Goal: Task Accomplishment & Management: Use online tool/utility

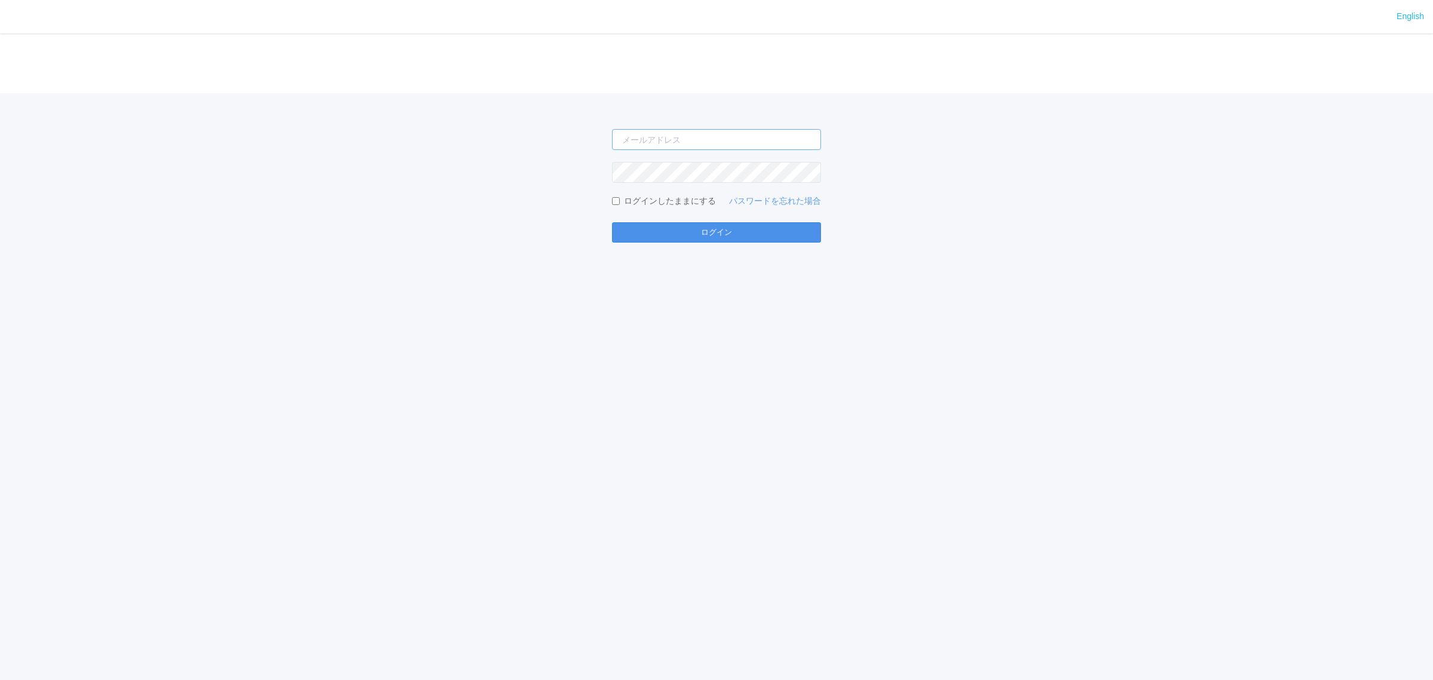
type input "atsushi.yoshida.z@dj.kyocera.com"
click at [726, 230] on button "ログイン" at bounding box center [716, 232] width 209 height 20
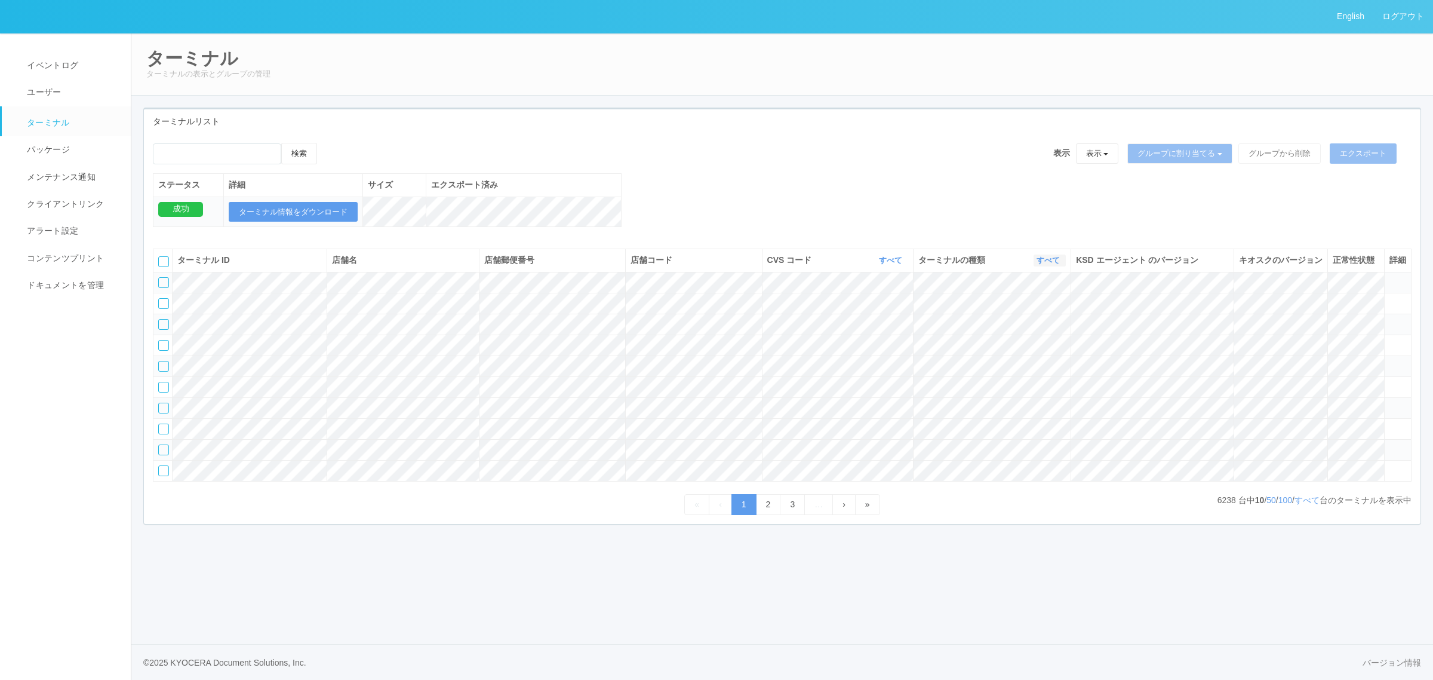
click at [1046, 265] on link "すべて" at bounding box center [1050, 260] width 26 height 9
click at [1036, 318] on link "キオスク" at bounding box center [1018, 310] width 94 height 16
click at [887, 266] on button "すべて" at bounding box center [892, 260] width 32 height 12
click at [1308, 505] on link "すべて" at bounding box center [1307, 500] width 25 height 10
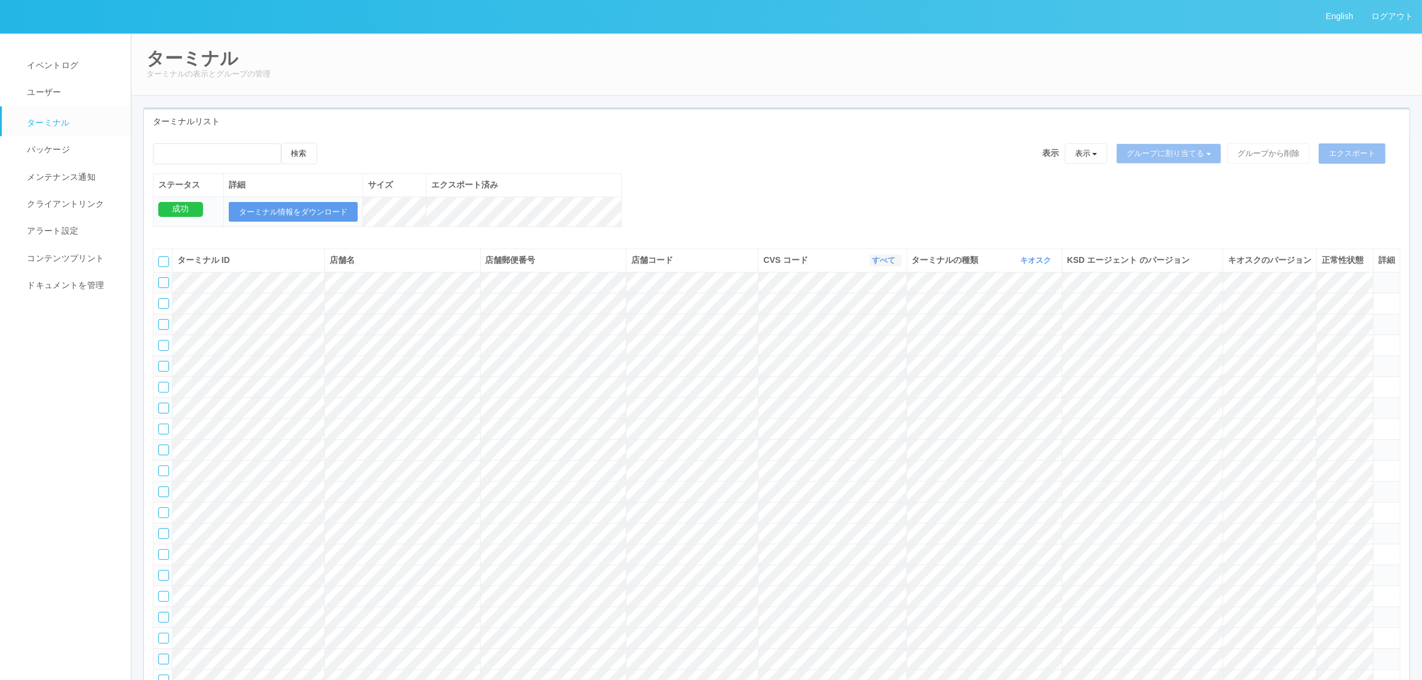
click at [883, 265] on link "すべて" at bounding box center [886, 260] width 26 height 9
click at [858, 360] on link "961762" at bounding box center [854, 352] width 94 height 16
click at [159, 267] on div at bounding box center [163, 261] width 11 height 11
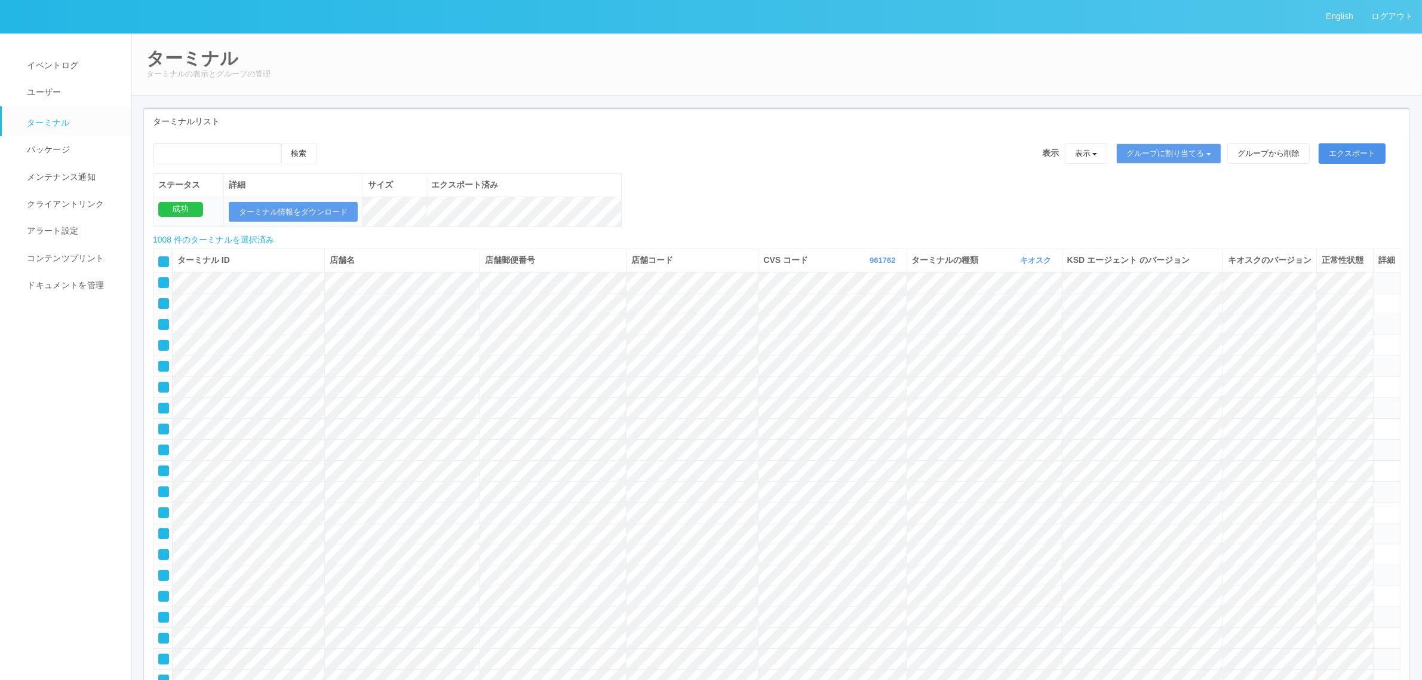
click at [1356, 155] on button "エクスポート" at bounding box center [1352, 153] width 67 height 20
click at [305, 210] on button "ターミナル情報をダウンロード" at bounding box center [293, 212] width 129 height 20
click at [870, 265] on link "961762" at bounding box center [884, 260] width 29 height 9
click at [862, 288] on link "300001" at bounding box center [854, 280] width 94 height 16
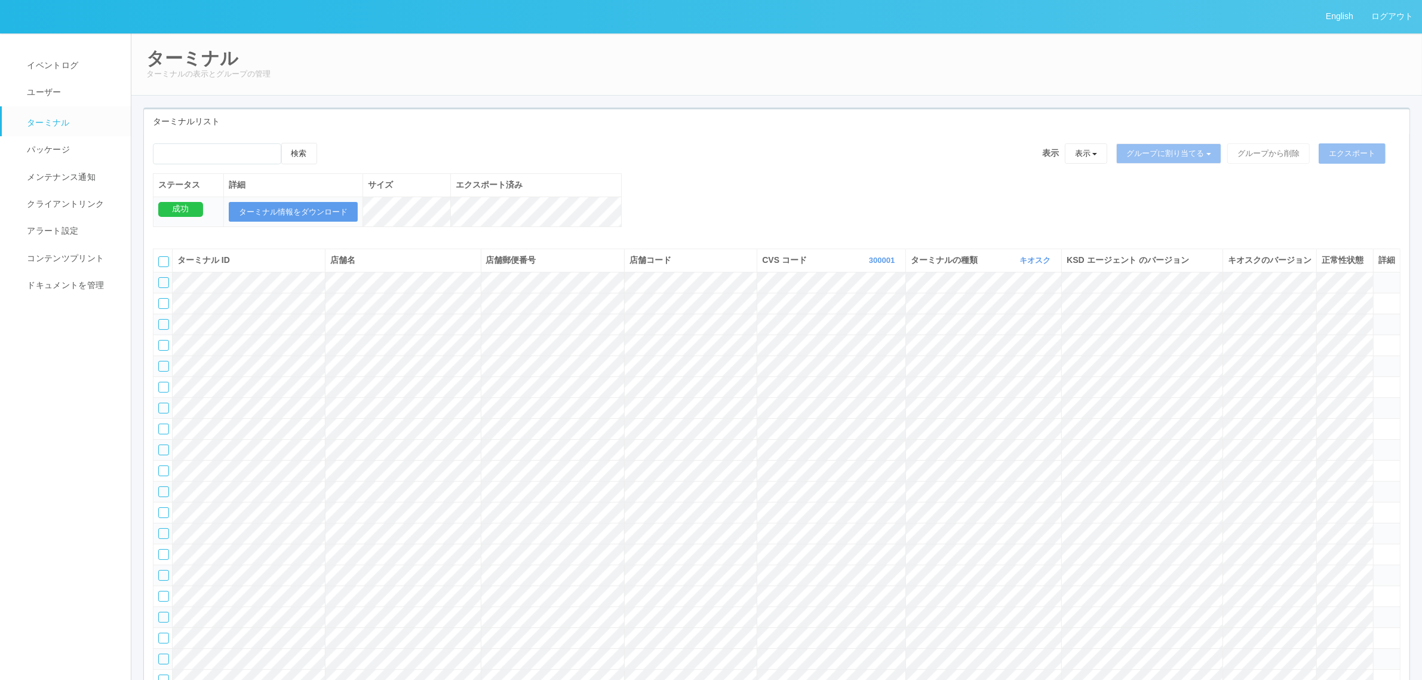
click at [159, 267] on div at bounding box center [163, 261] width 11 height 11
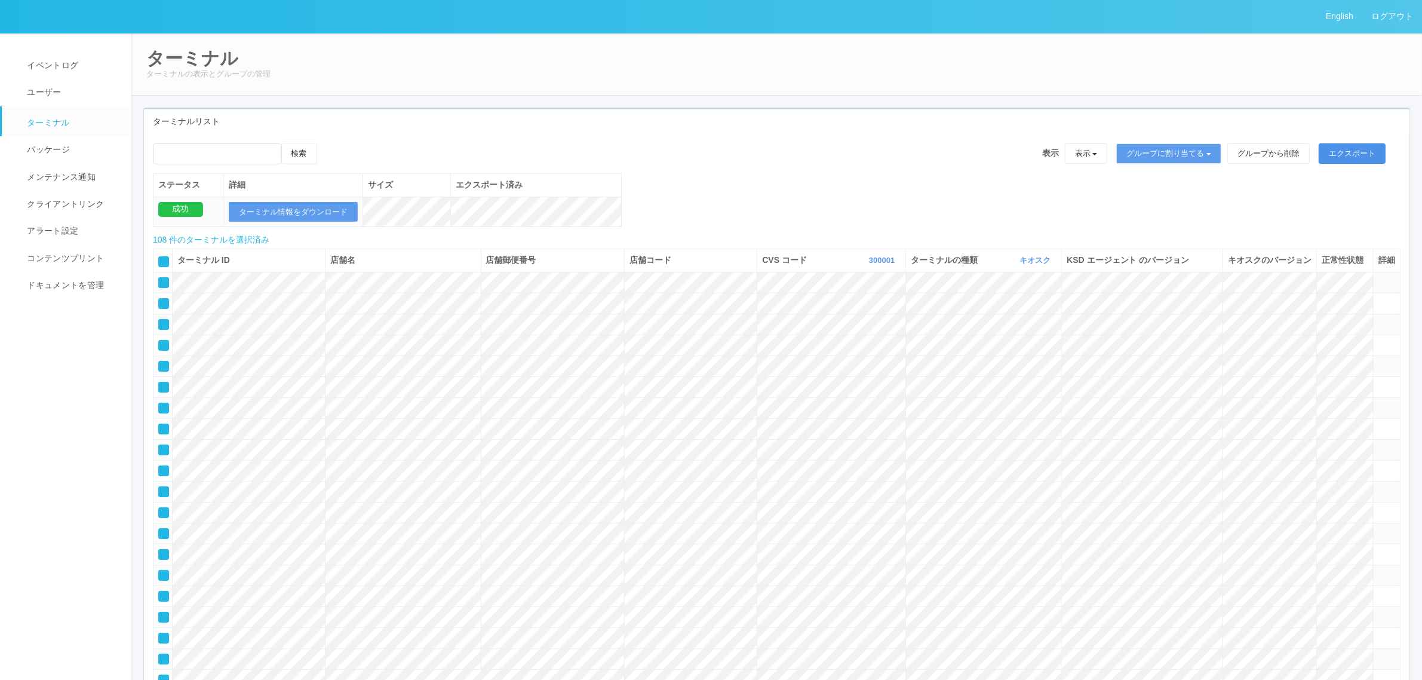
click at [1357, 148] on button "エクスポート" at bounding box center [1352, 153] width 67 height 20
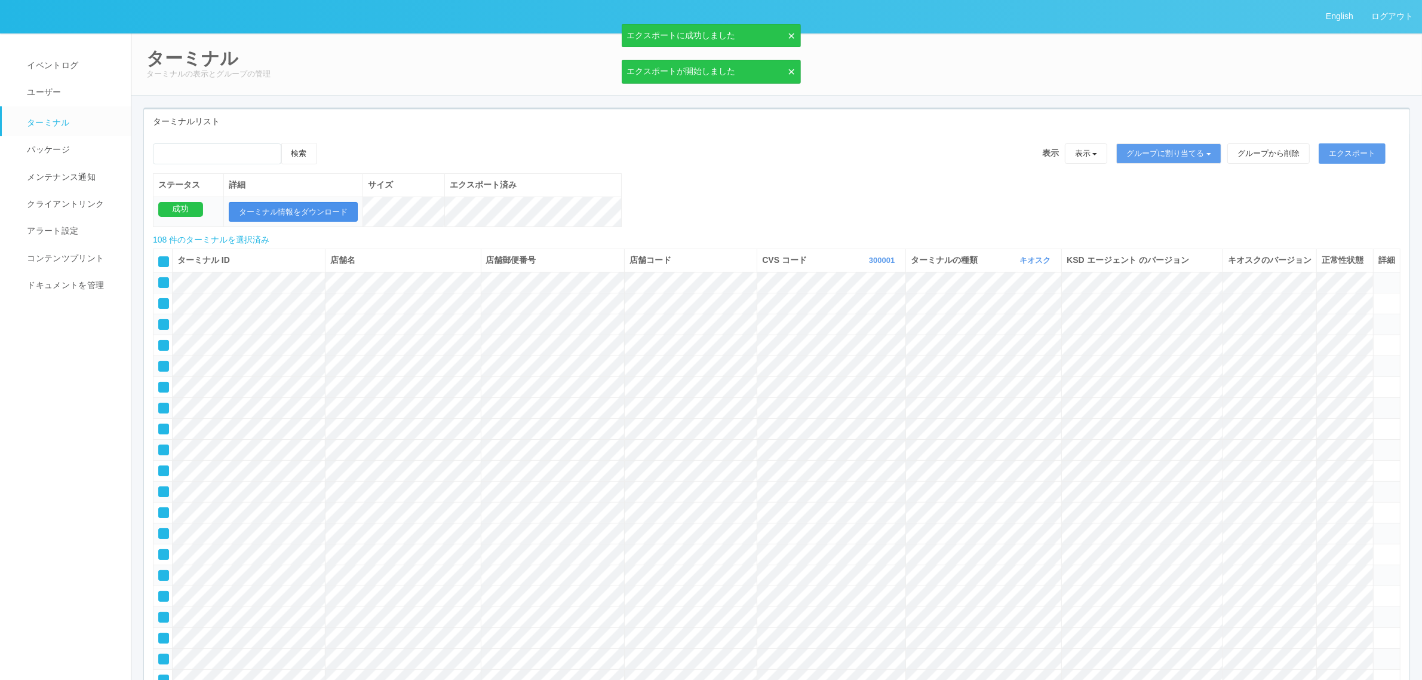
click at [329, 210] on button "ターミナル情報をダウンロード" at bounding box center [293, 212] width 129 height 20
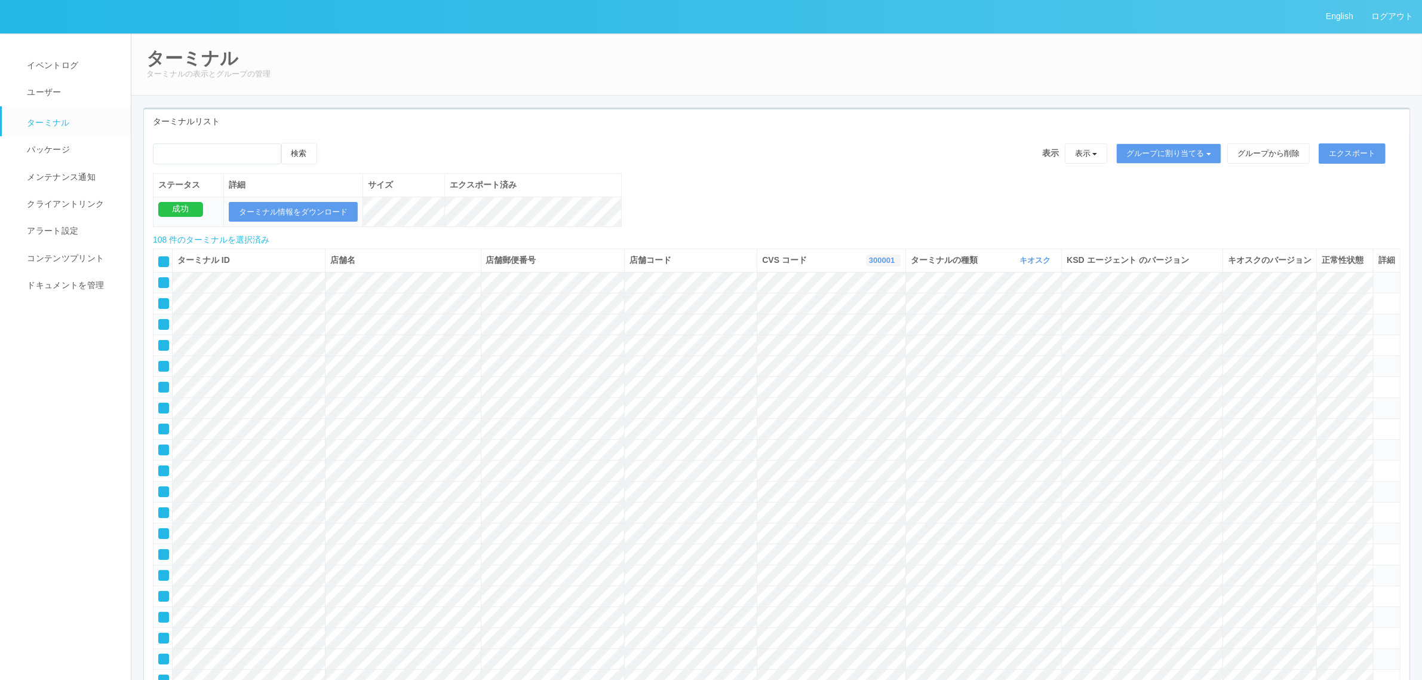
click at [884, 265] on link "300001" at bounding box center [883, 260] width 29 height 9
click at [861, 360] on link "961762" at bounding box center [853, 352] width 94 height 16
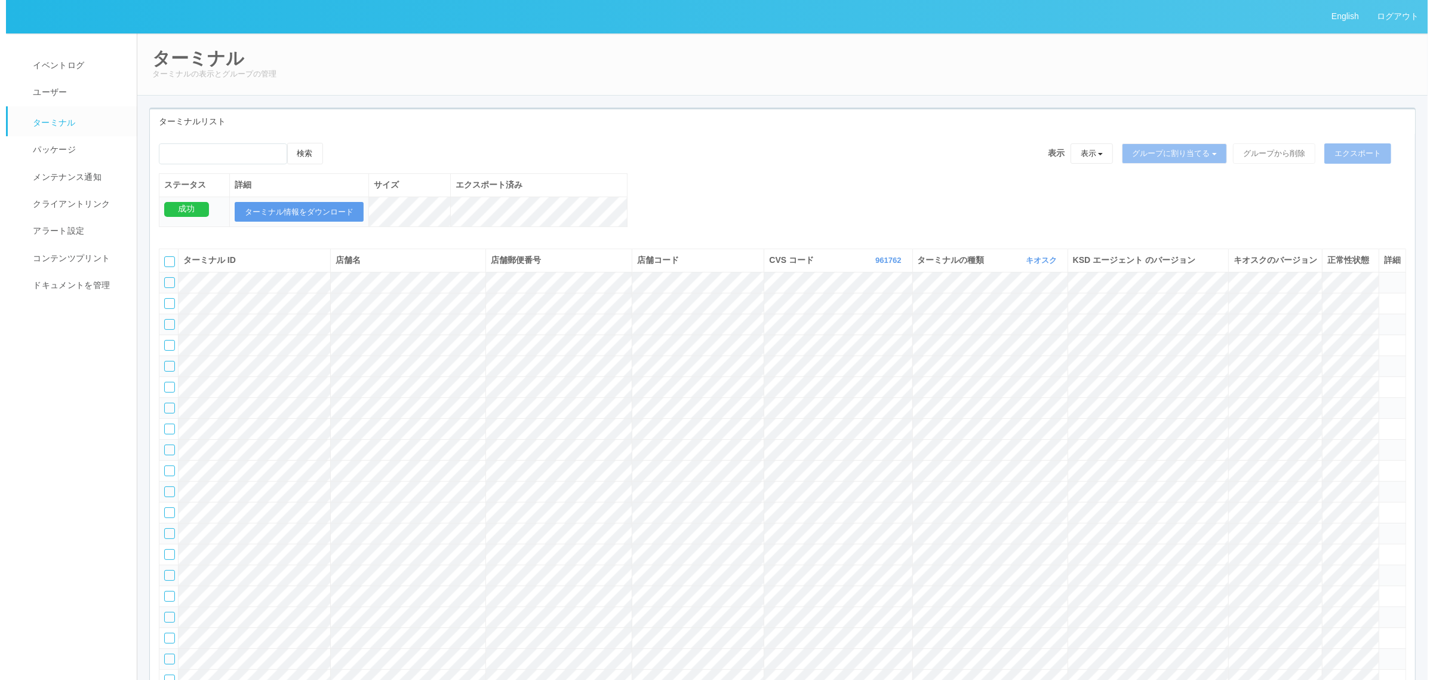
scroll to position [26640, 0]
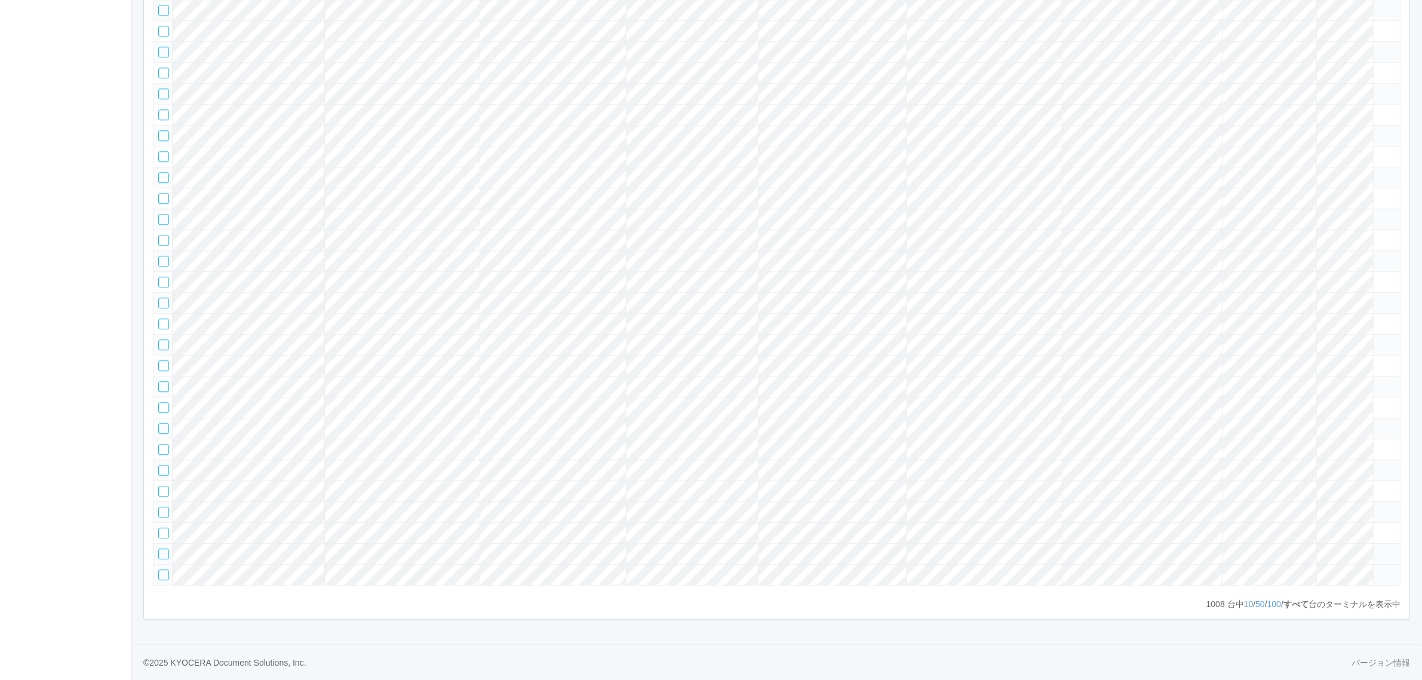
click at [1379, 569] on icon at bounding box center [1379, 569] width 0 height 0
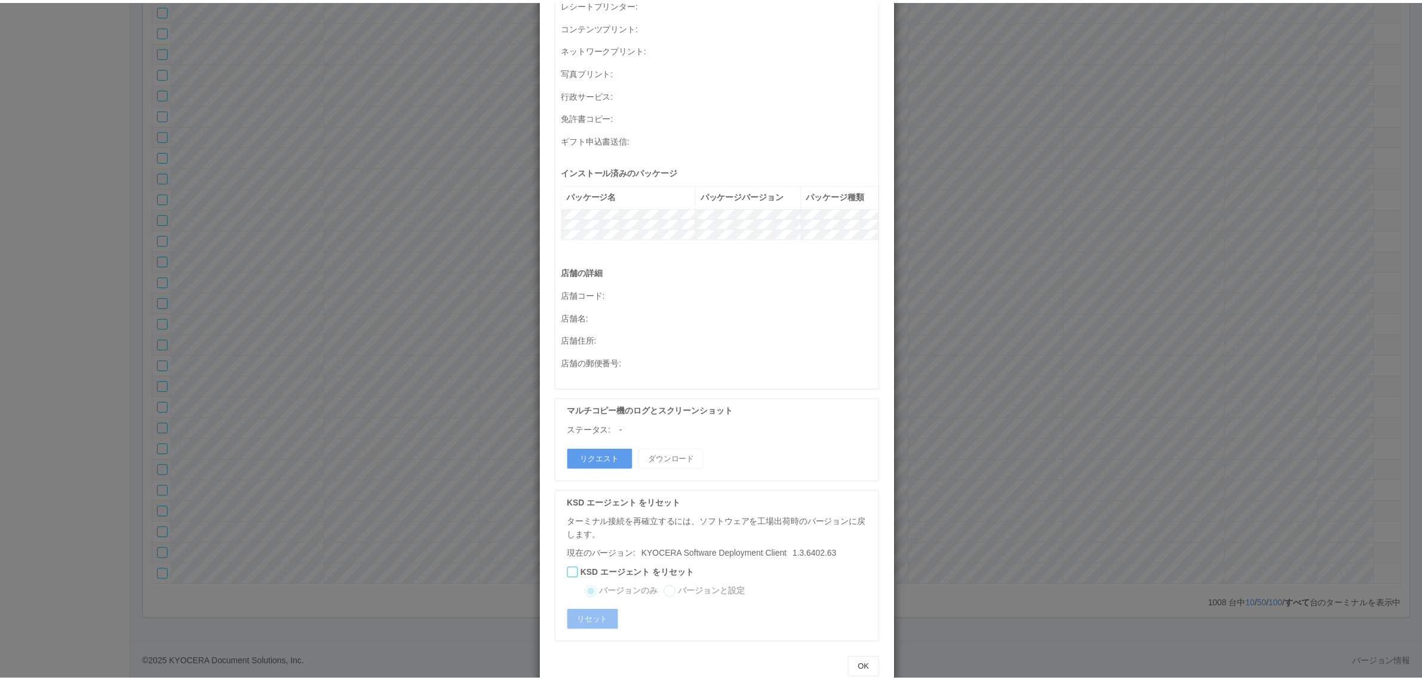
scroll to position [0, 0]
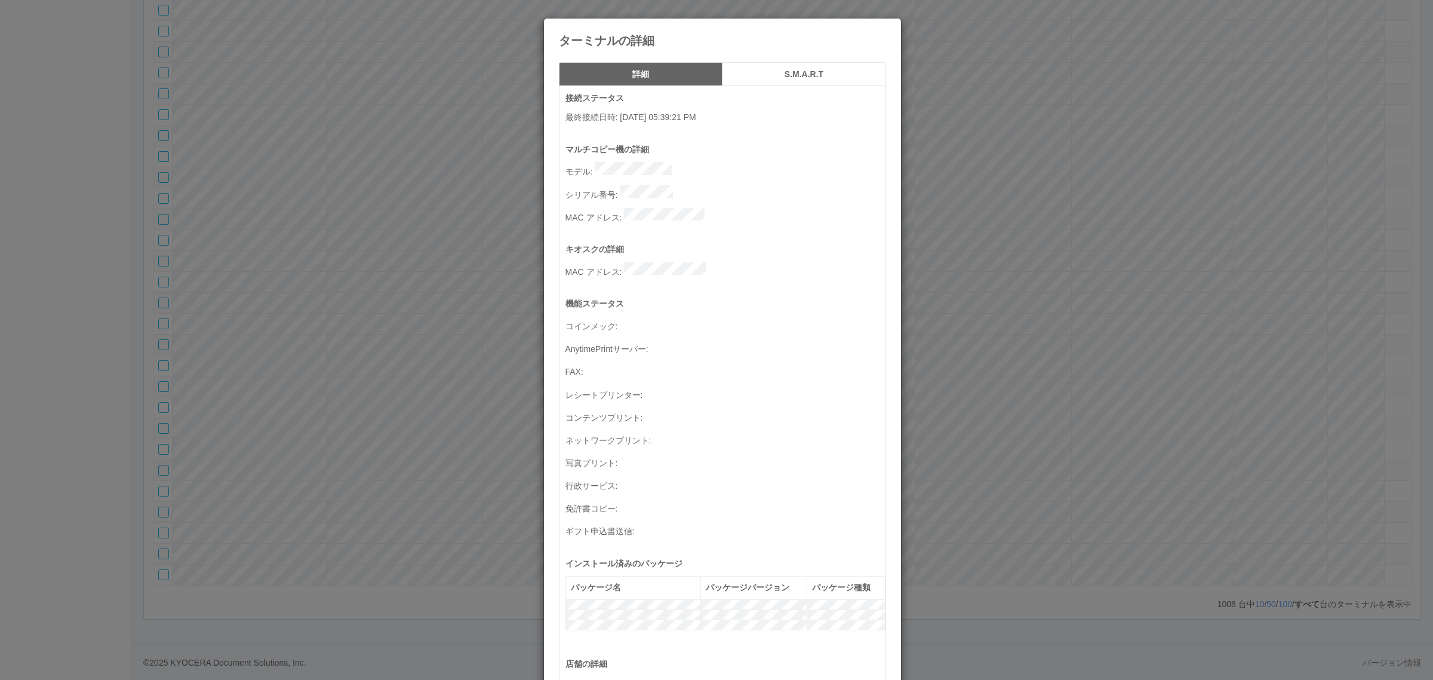
drag, startPoint x: 508, startPoint y: 536, endPoint x: 496, endPoint y: 538, distance: 12.0
click at [508, 536] on div "ターミナルの詳細 詳細 S.M.A.R.T 接続ステータス 最終接続日時 : 05/30/2025 05:39:21 PM マルチコピー機の詳細 モデル : …" at bounding box center [716, 340] width 1433 height 680
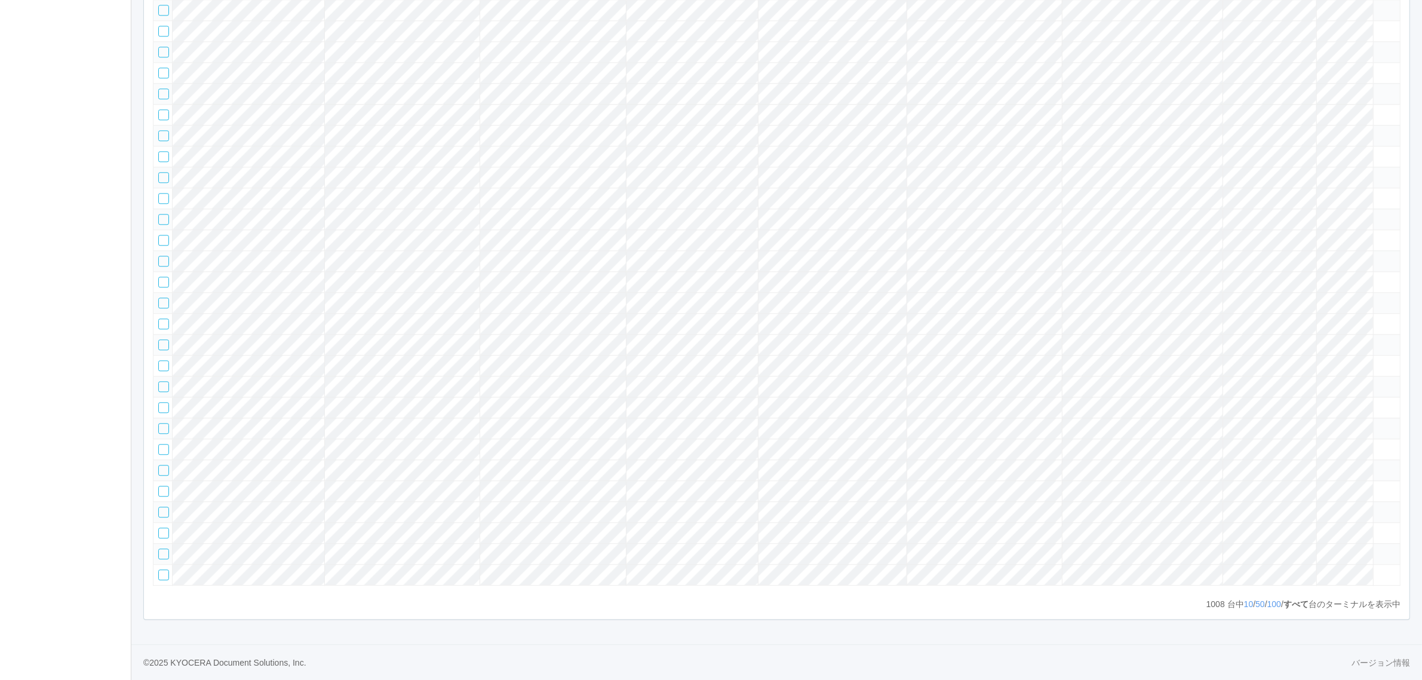
scroll to position [20509, 0]
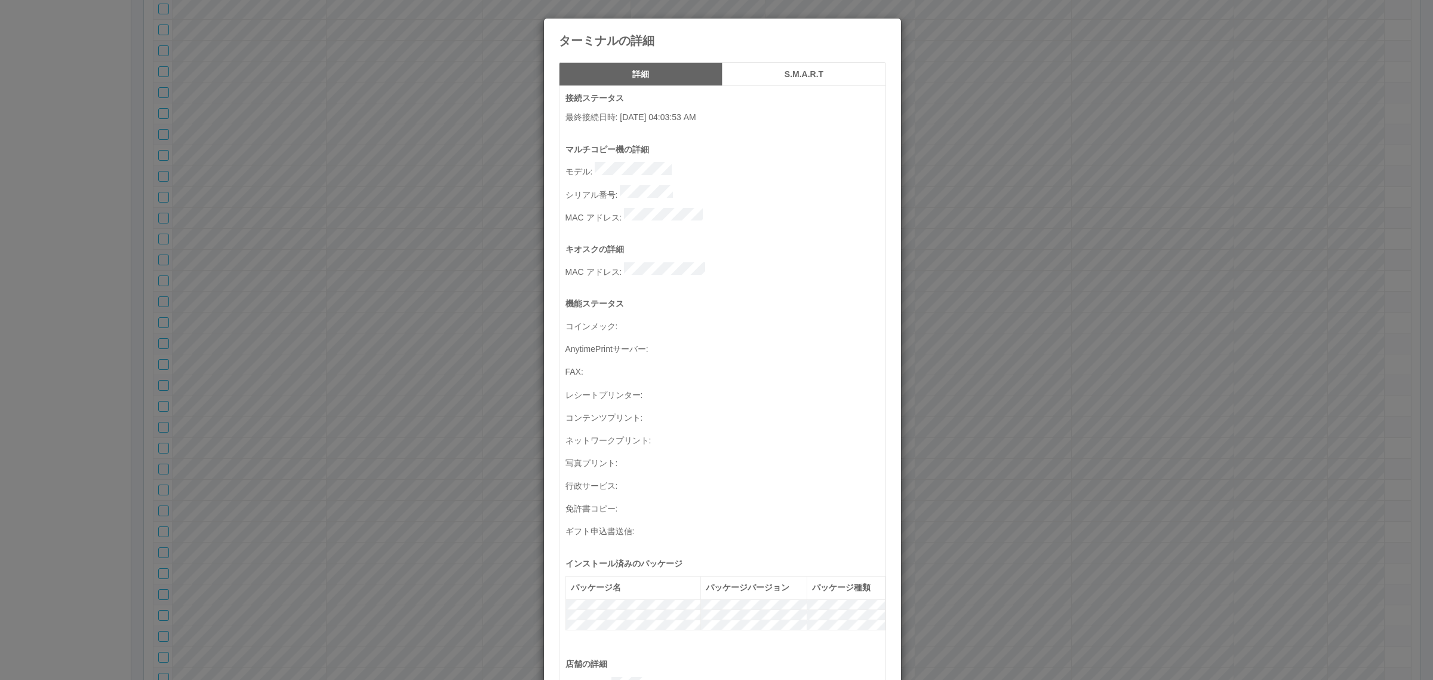
click at [784, 75] on h5 "S.M.A.R.T" at bounding box center [804, 74] width 155 height 9
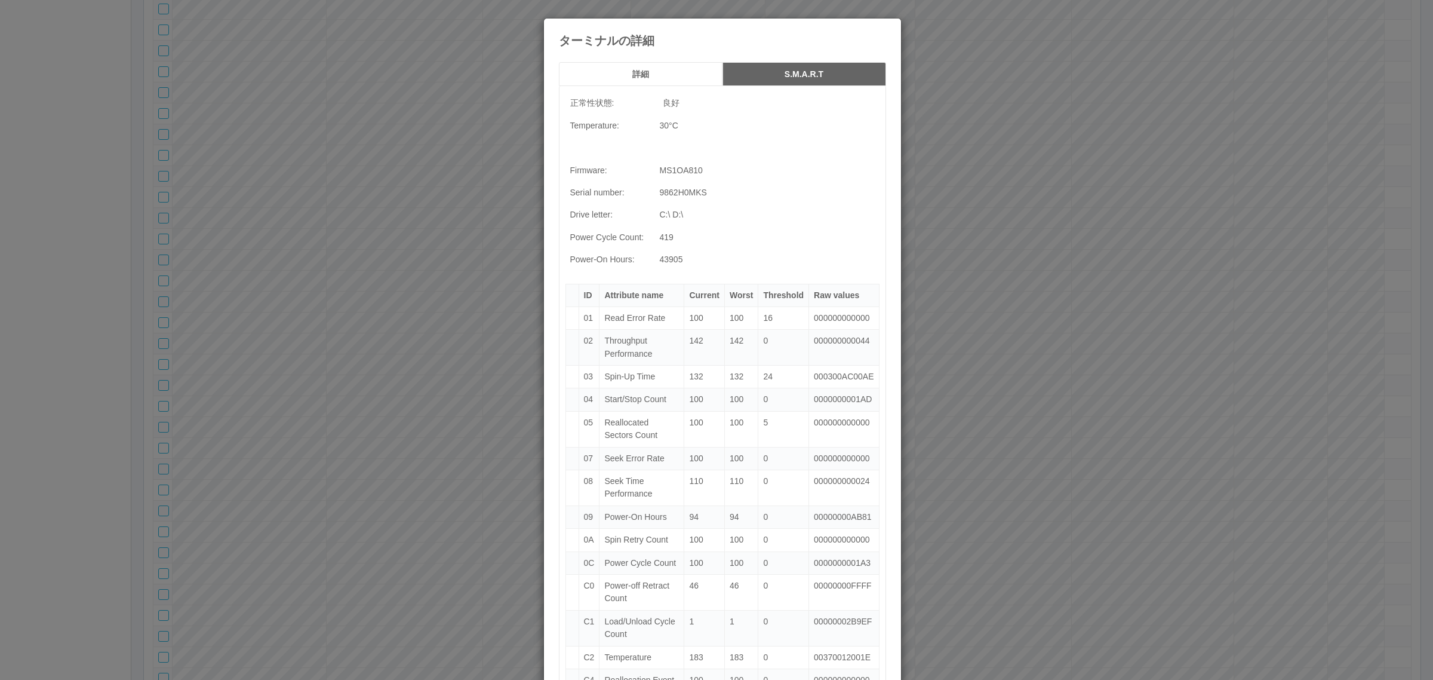
click at [672, 66] on button "詳細" at bounding box center [641, 74] width 164 height 24
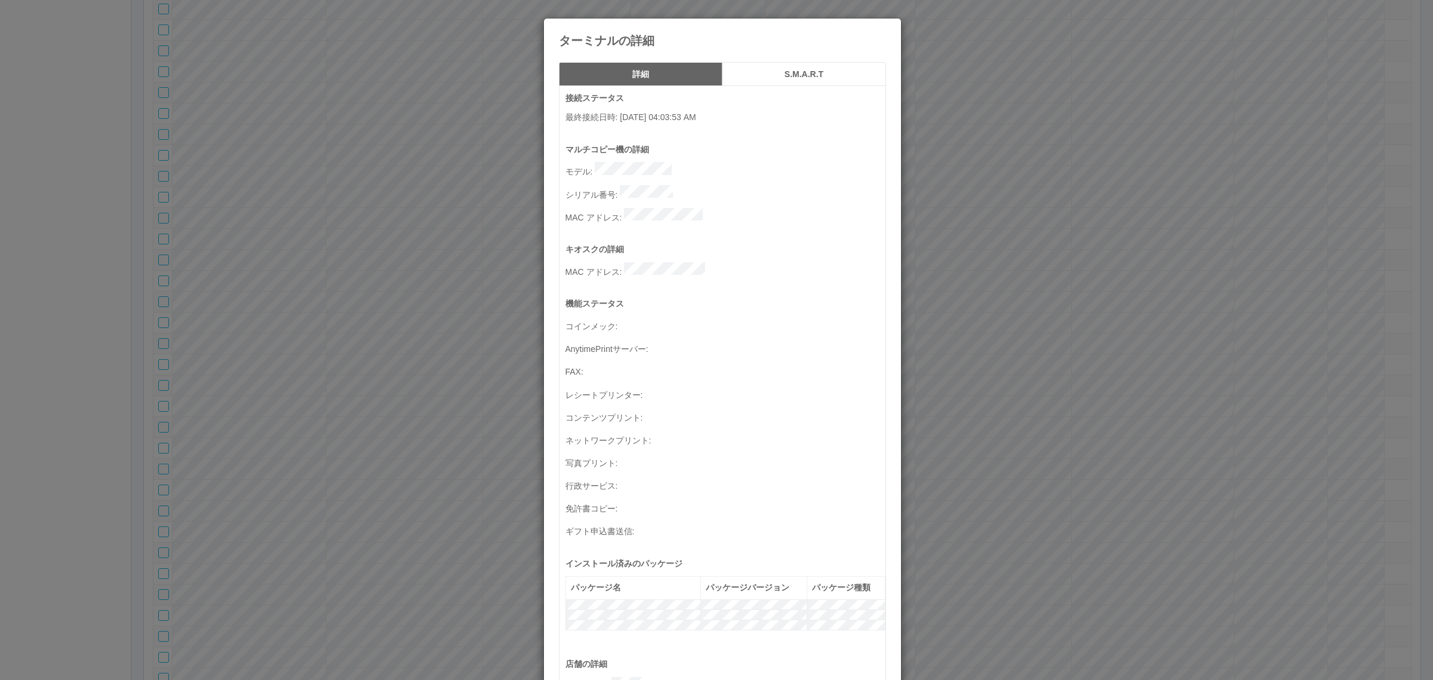
click at [769, 69] on button "S.M.A.R.T" at bounding box center [805, 74] width 164 height 24
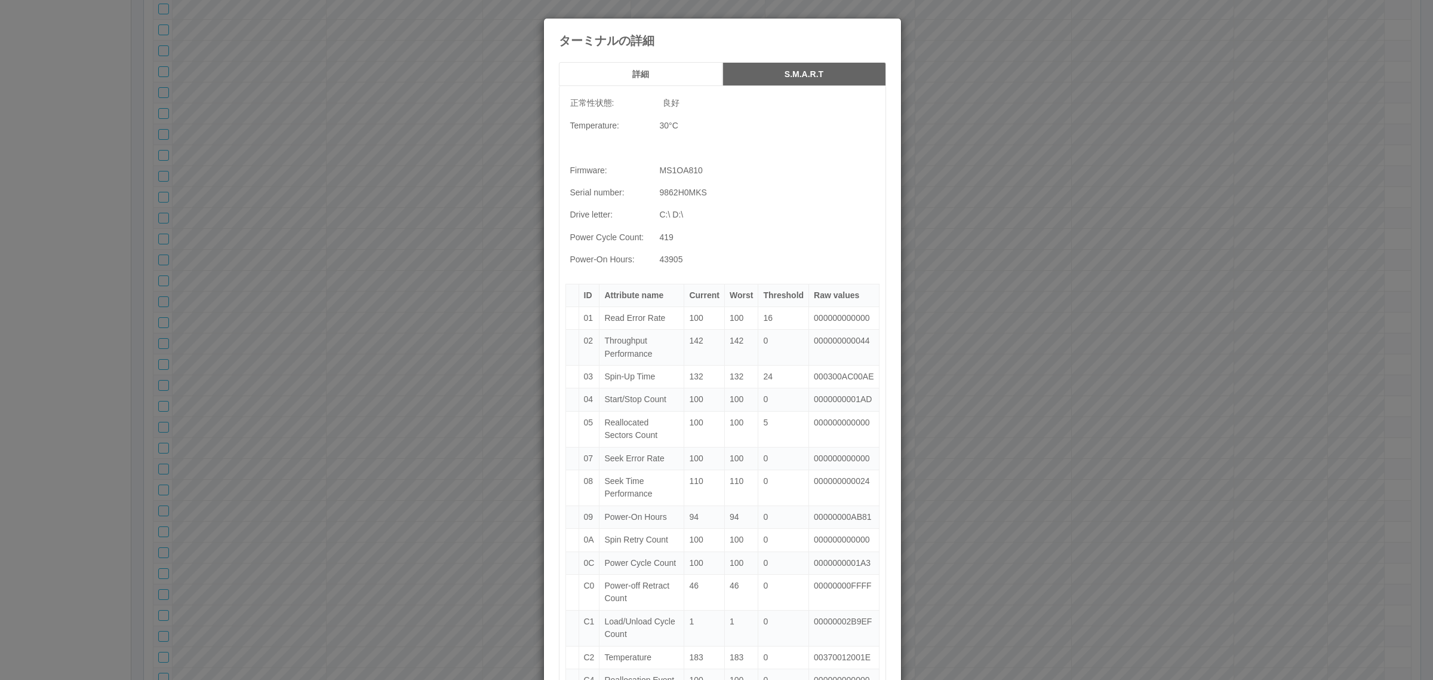
click at [668, 78] on h5 "詳細" at bounding box center [640, 74] width 155 height 9
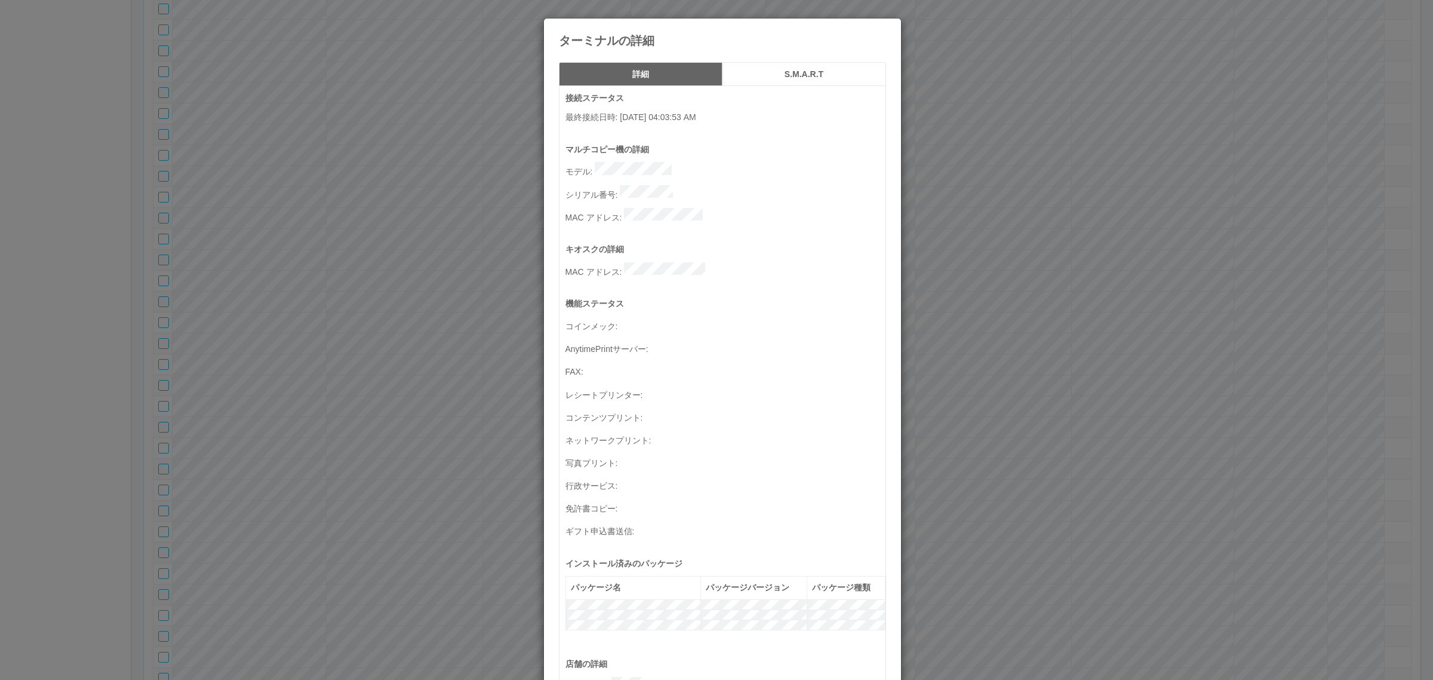
click at [767, 78] on h5 "S.M.A.R.T" at bounding box center [804, 74] width 155 height 9
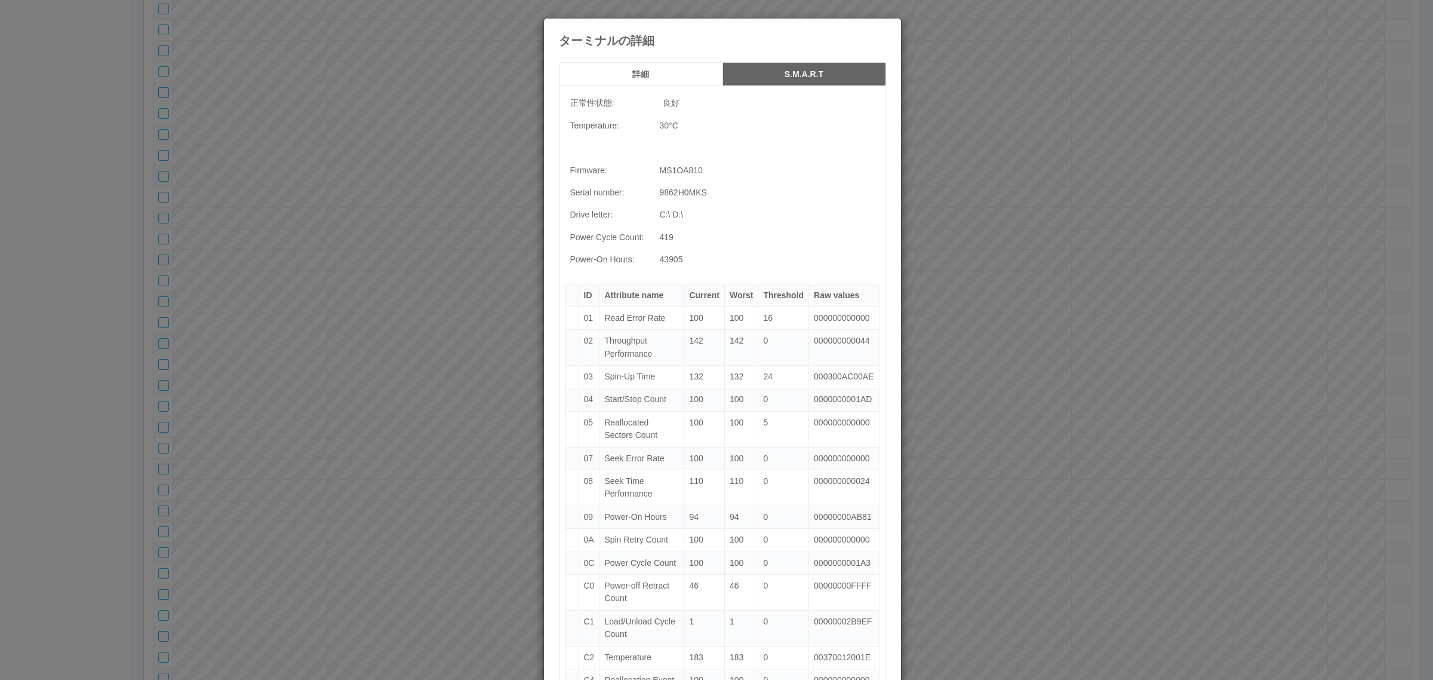
click at [664, 72] on h5 "詳細" at bounding box center [640, 74] width 155 height 9
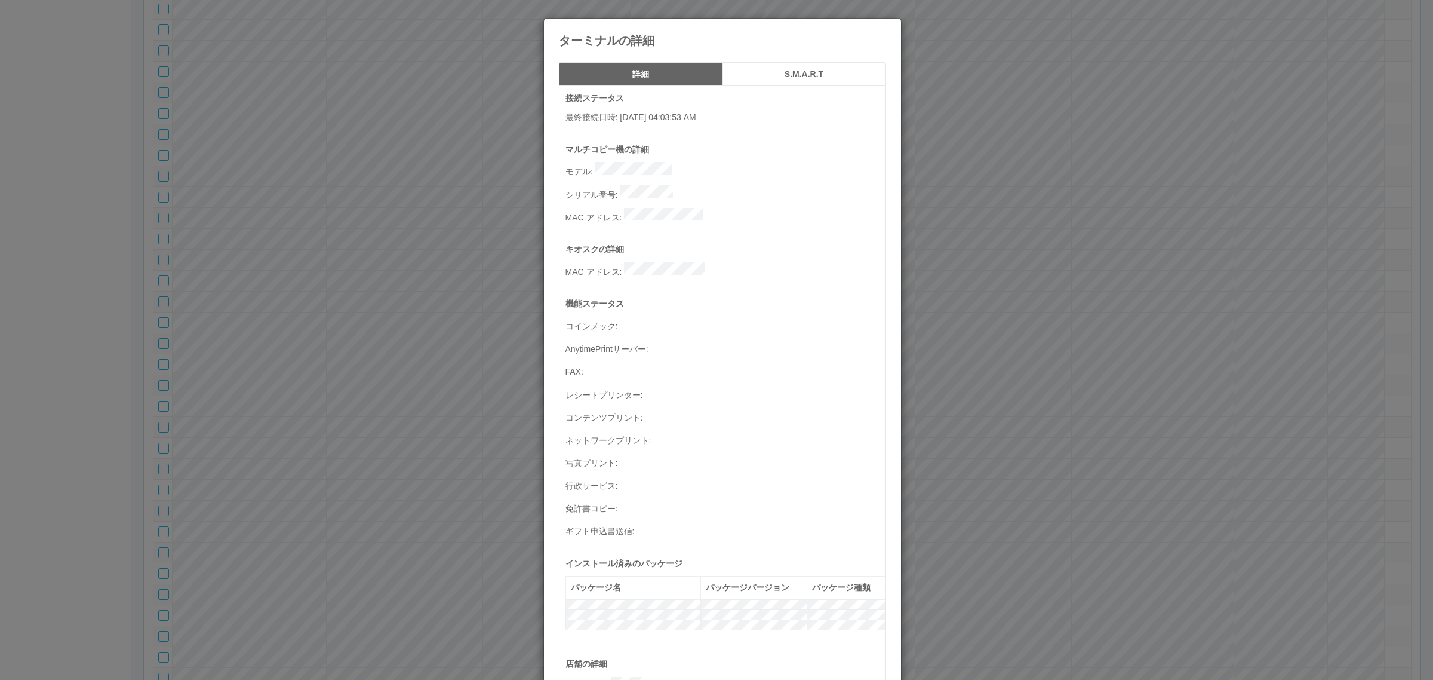
click at [1105, 62] on div "ターミナルの詳細 詳細 S.M.A.R.T 接続ステータス 最終接続日時 : 10/03/2025 04:03:53 AM マルチコピー機の詳細 モデル : …" at bounding box center [716, 340] width 1433 height 680
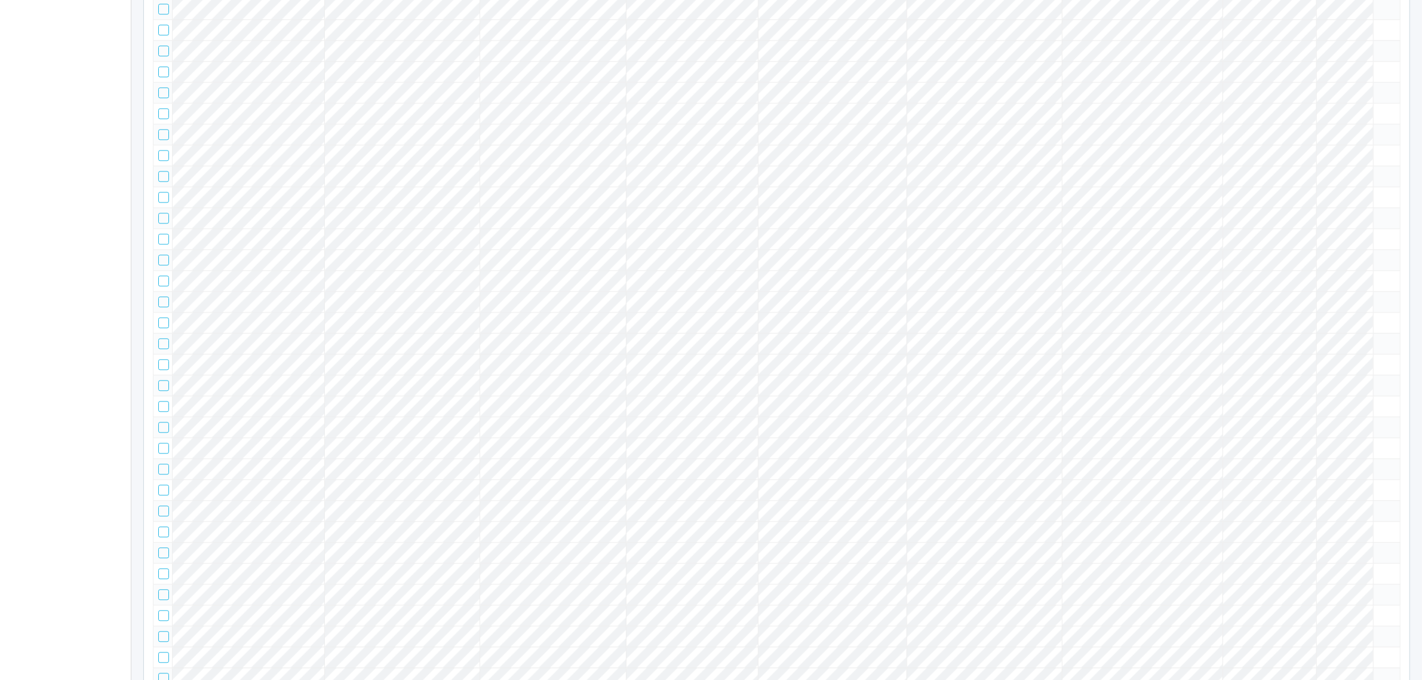
scroll to position [3432, 0]
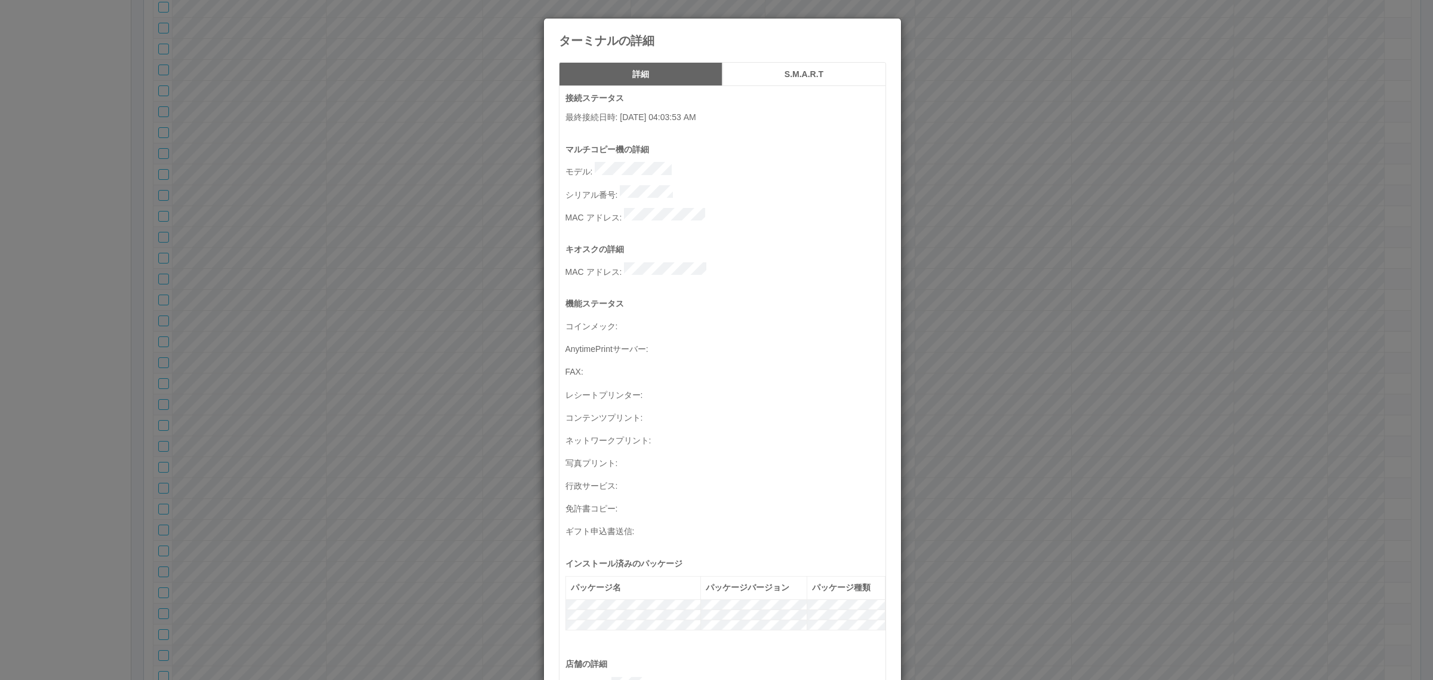
click at [768, 73] on h5 "S.M.A.R.T" at bounding box center [804, 74] width 155 height 9
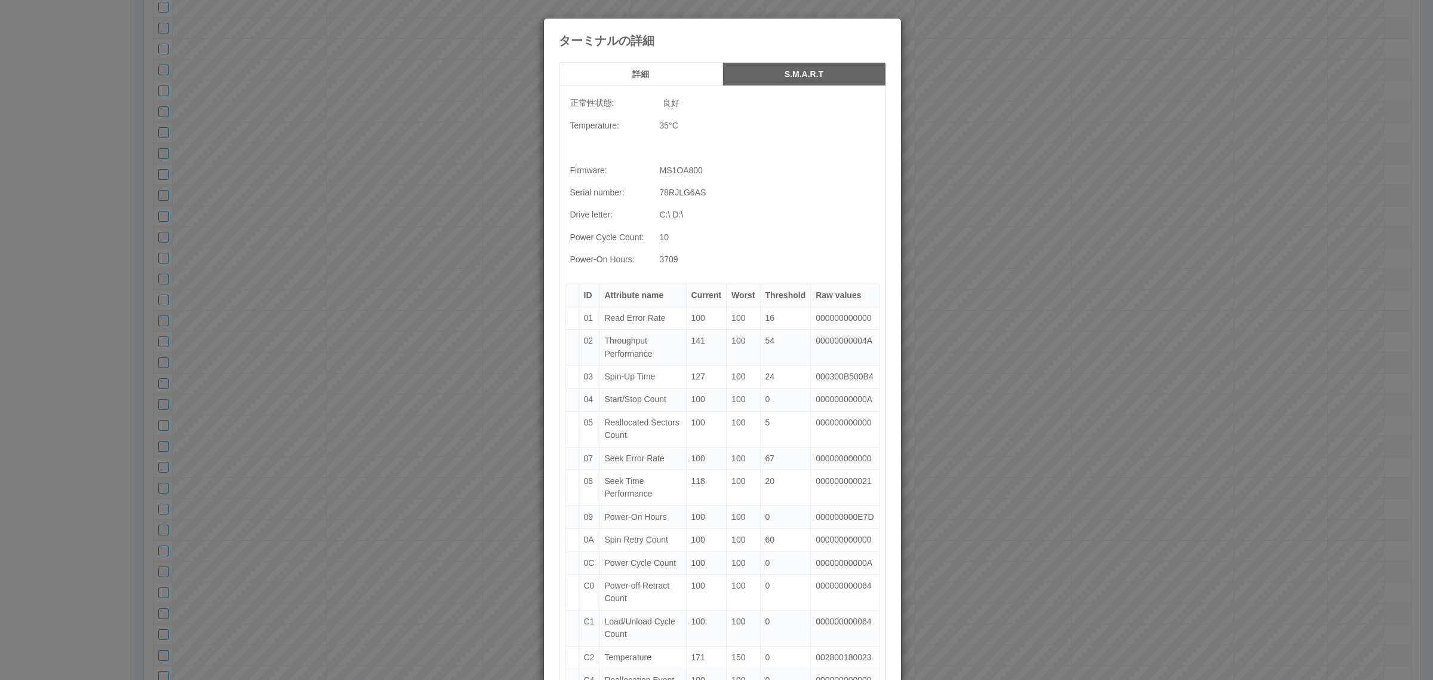
click at [666, 75] on h5 "詳細" at bounding box center [640, 74] width 155 height 9
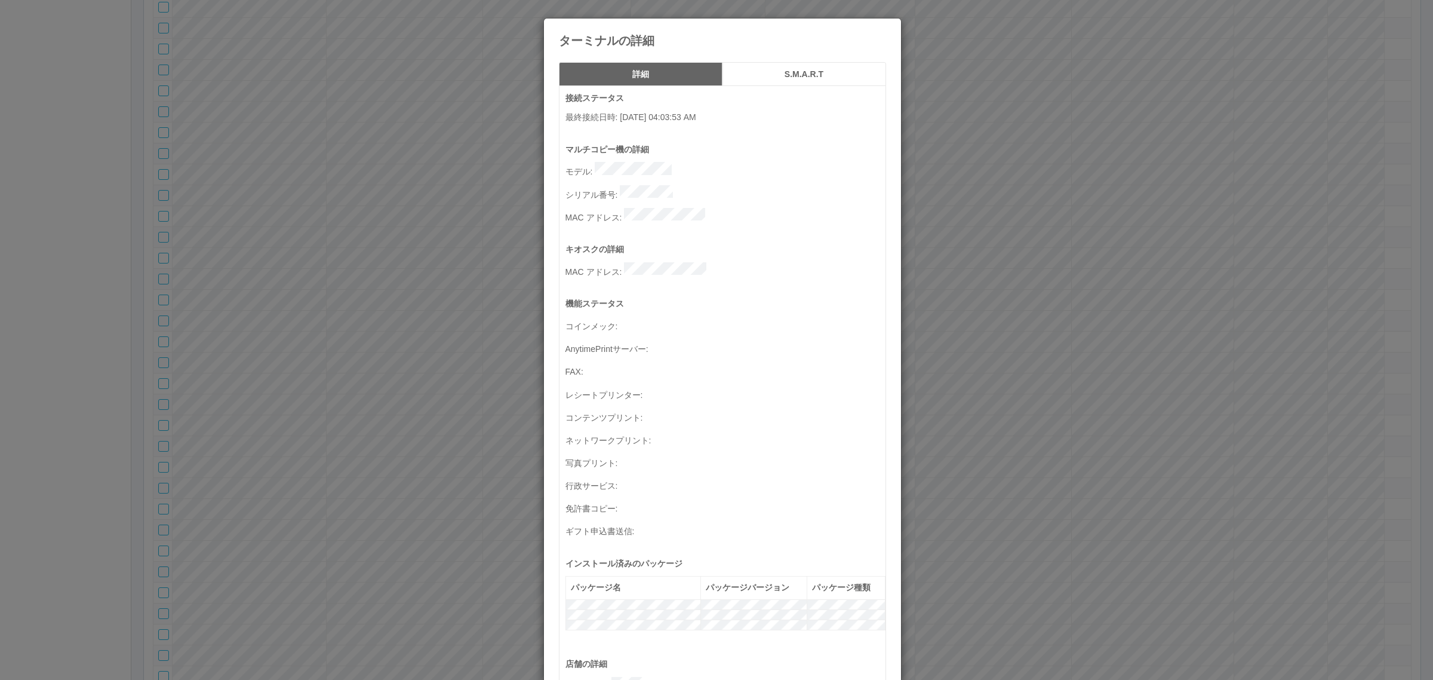
drag, startPoint x: 980, startPoint y: 124, endPoint x: 902, endPoint y: 159, distance: 85.0
click at [978, 125] on div "ターミナルの詳細 詳細 S.M.A.R.T 接続ステータス 最終接続日時 : 10/03/2025 04:03:53 AM マルチコピー機の詳細 モデル : …" at bounding box center [716, 340] width 1433 height 680
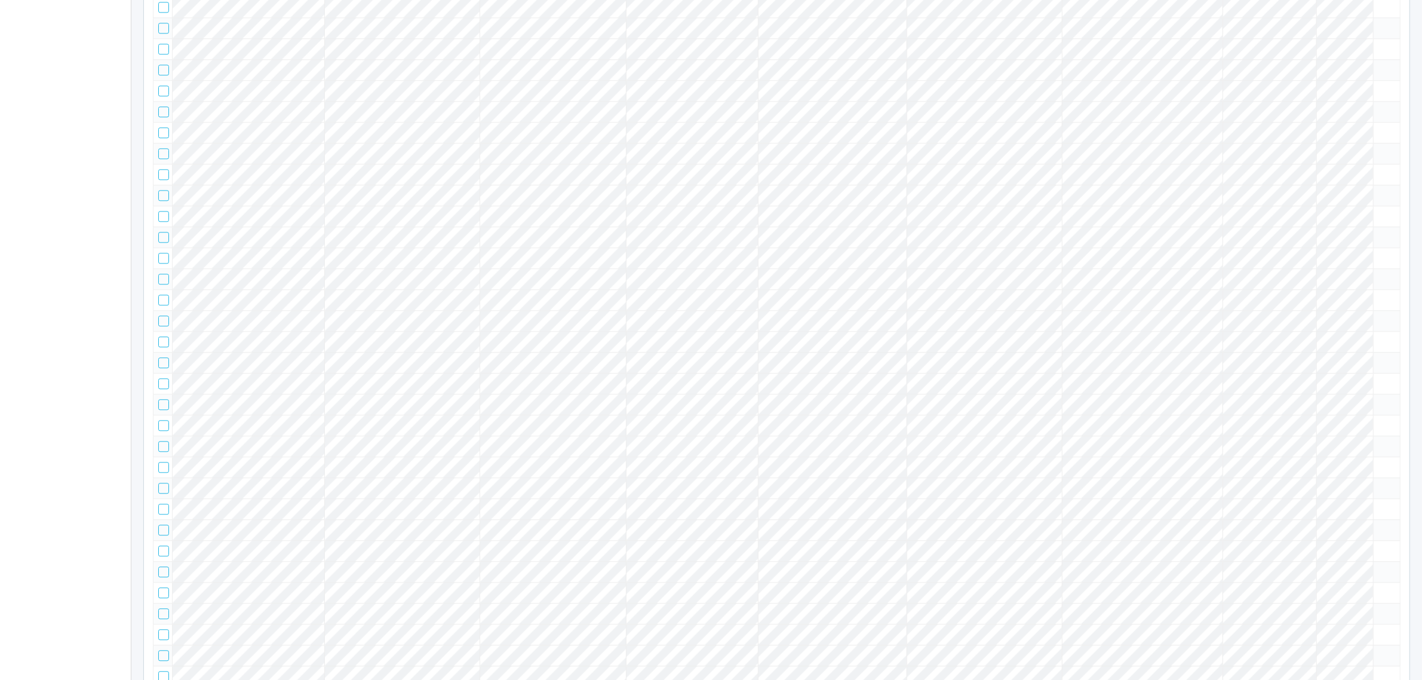
scroll to position [13454, 0]
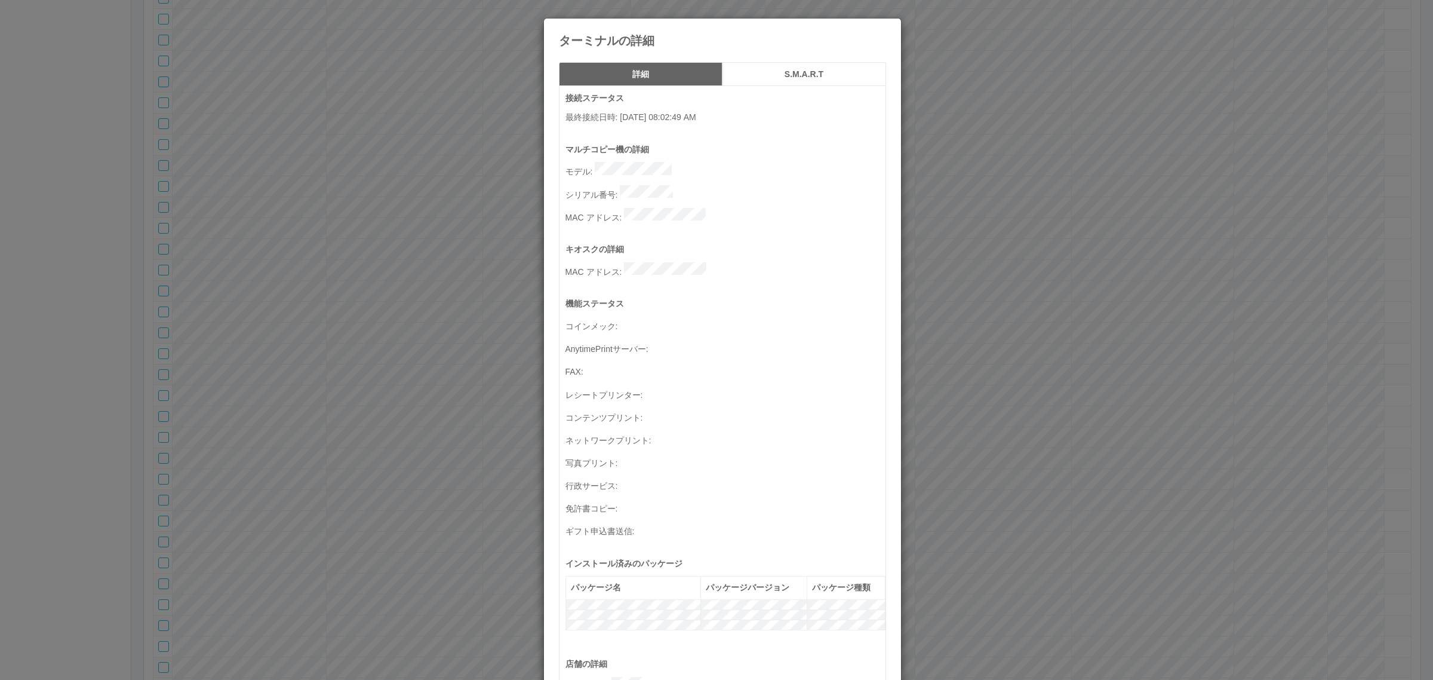
click at [779, 59] on div "詳細 S.M.A.R.T 接続ステータス 最終接続日時 : 10/03/2025 08:02:49 AM マルチコピー機の詳細 モデル : シリアル番号 : …" at bounding box center [722, 566] width 357 height 1026
click at [787, 75] on h5 "S.M.A.R.T" at bounding box center [804, 74] width 155 height 9
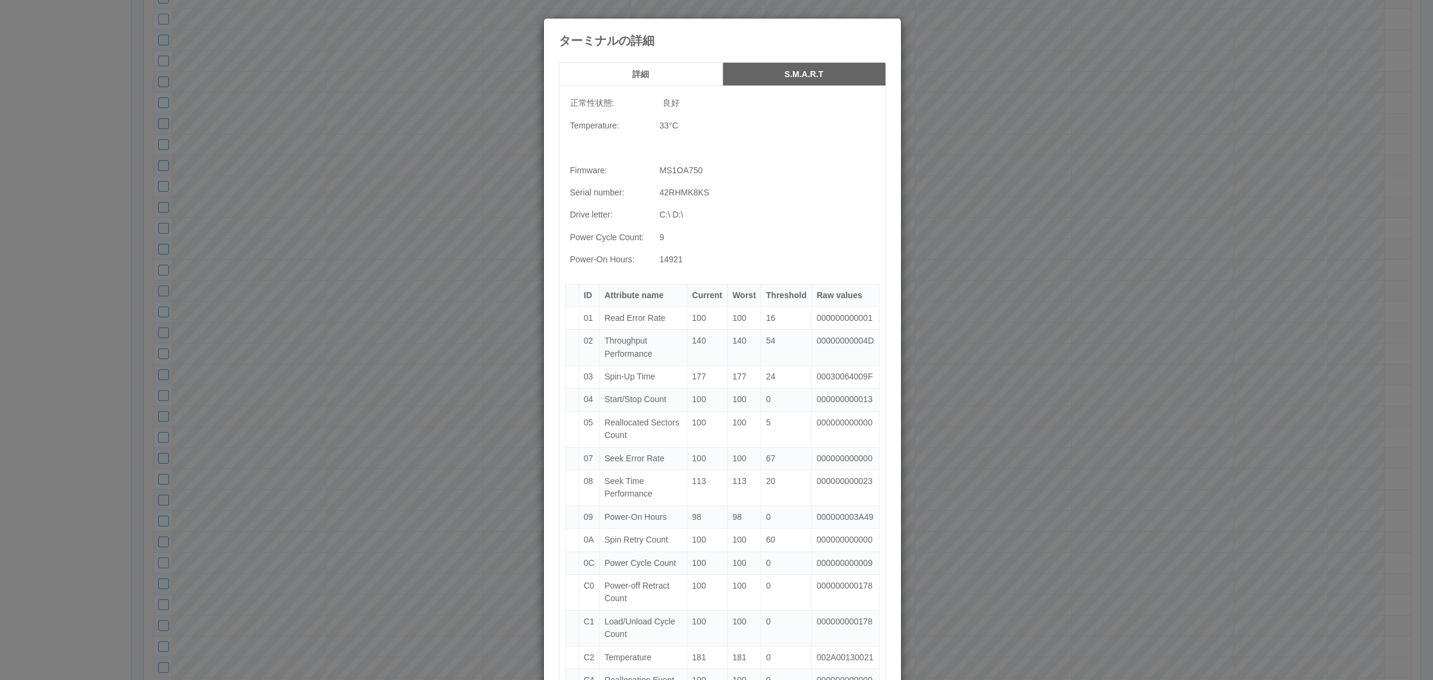
drag, startPoint x: 630, startPoint y: 60, endPoint x: 812, endPoint y: 52, distance: 182.4
click at [634, 61] on div "詳細 S.M.A.R.T 正常性状態: 良好 Temperature: 33 °C Firmware: MS1OA750 Serial number: 42R…" at bounding box center [722, 448] width 357 height 790
drag, startPoint x: 872, startPoint y: 31, endPoint x: 842, endPoint y: 48, distance: 34.5
click at [886, 27] on icon at bounding box center [886, 27] width 0 height 0
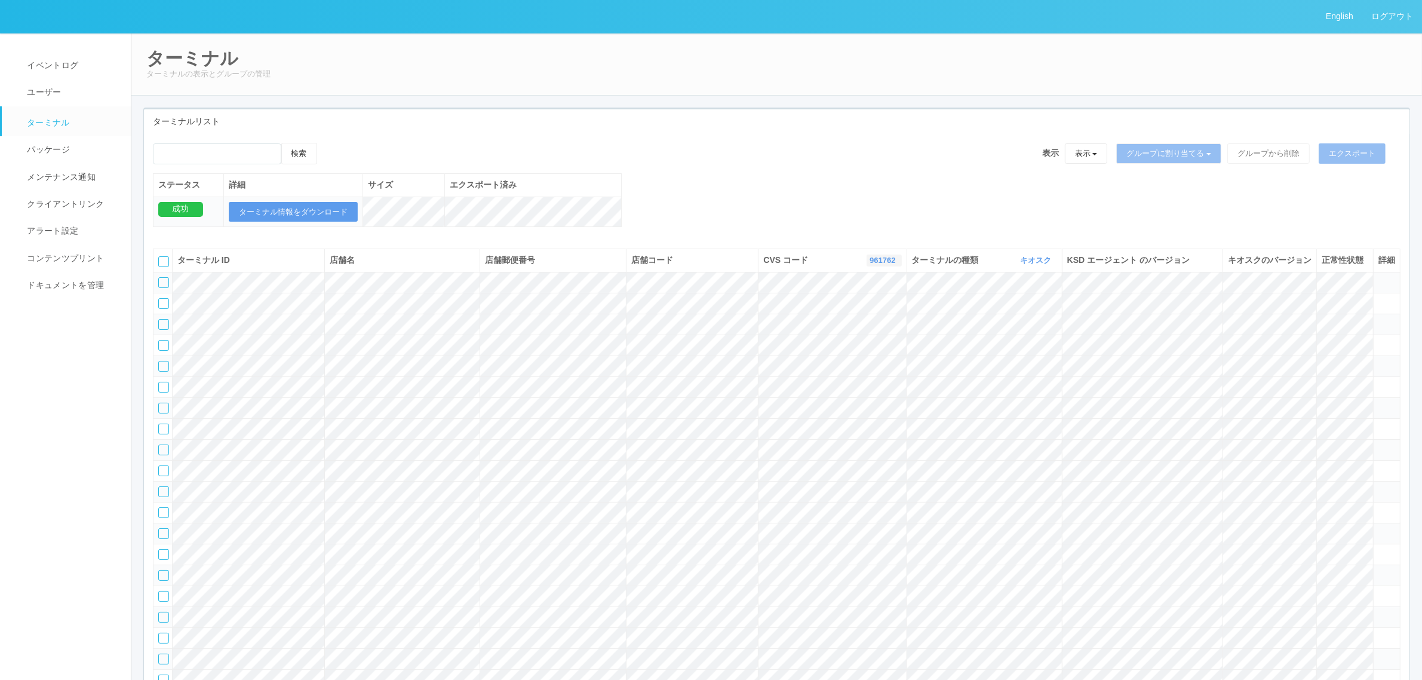
click at [885, 265] on link "961762" at bounding box center [884, 260] width 29 height 9
click at [867, 334] on link "115110" at bounding box center [854, 326] width 94 height 16
click at [161, 268] on th at bounding box center [162, 260] width 19 height 23
click at [164, 267] on div at bounding box center [163, 261] width 11 height 11
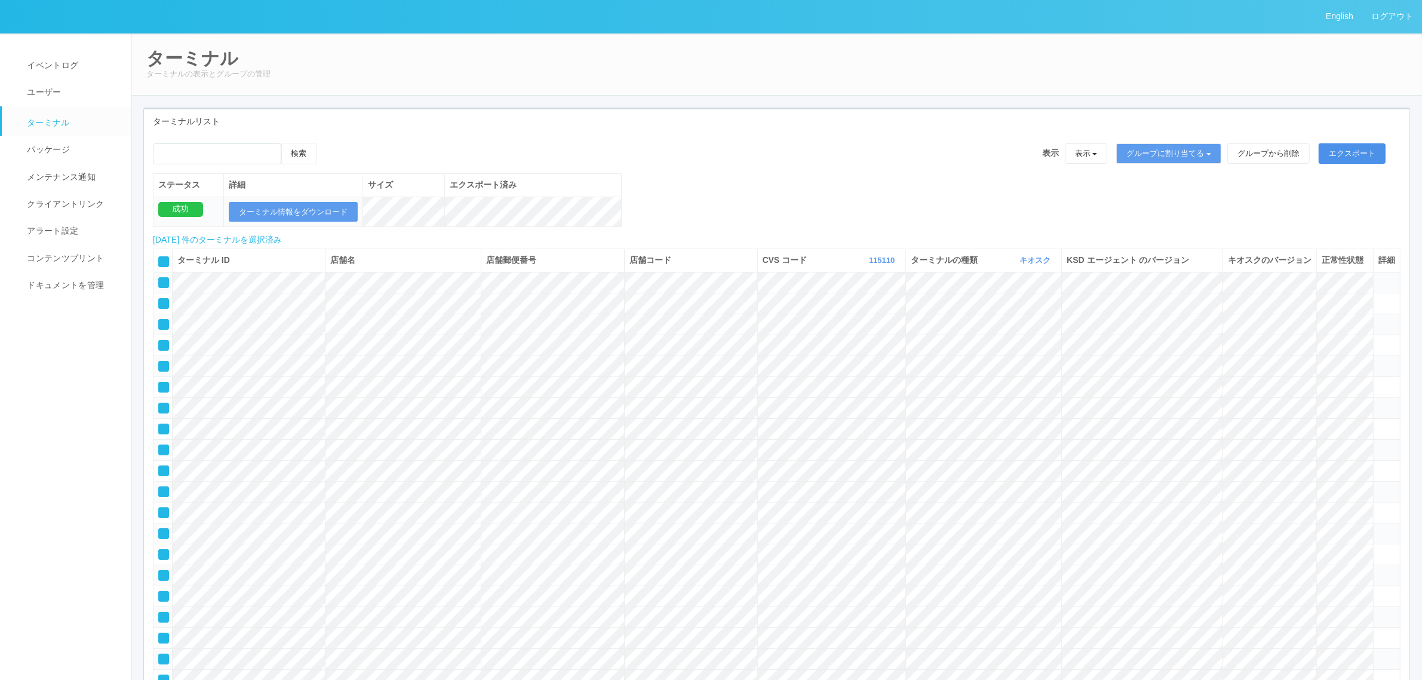
click at [1353, 152] on button "エクスポート" at bounding box center [1352, 153] width 67 height 20
click at [326, 214] on button "ターミナル情報をダウンロード" at bounding box center [293, 212] width 129 height 20
click at [159, 257] on icon at bounding box center [159, 257] width 0 height 0
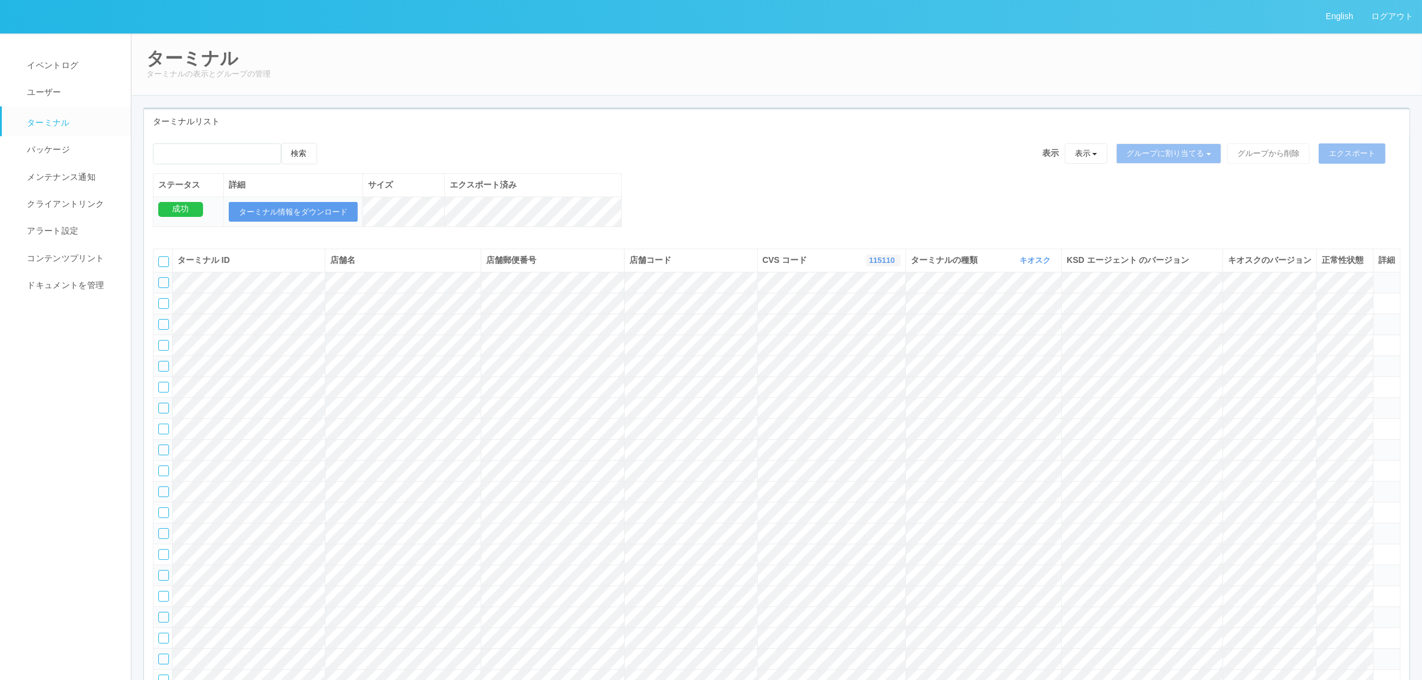
click at [870, 265] on link "115110" at bounding box center [883, 260] width 29 height 9
click at [862, 318] on link at bounding box center [853, 310] width 94 height 16
click at [1390, 277] on icon at bounding box center [1390, 277] width 0 height 0
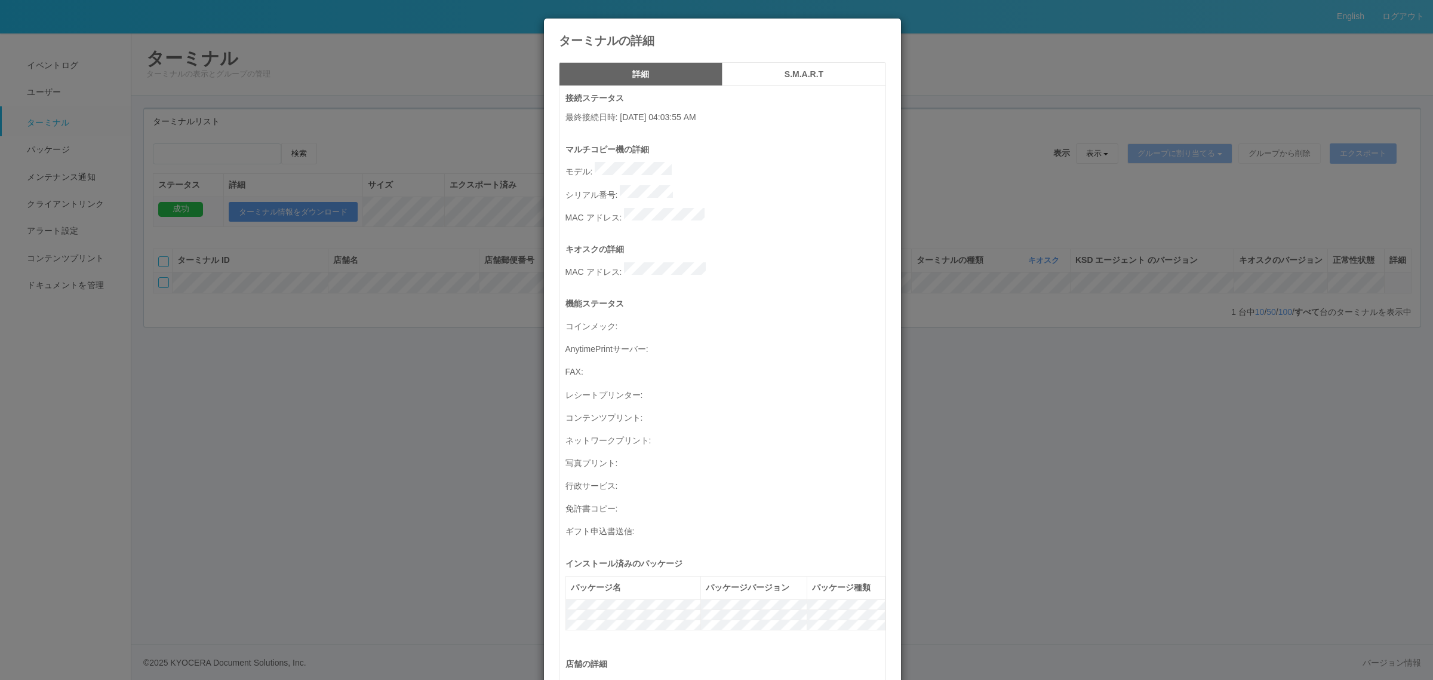
scroll to position [391, 0]
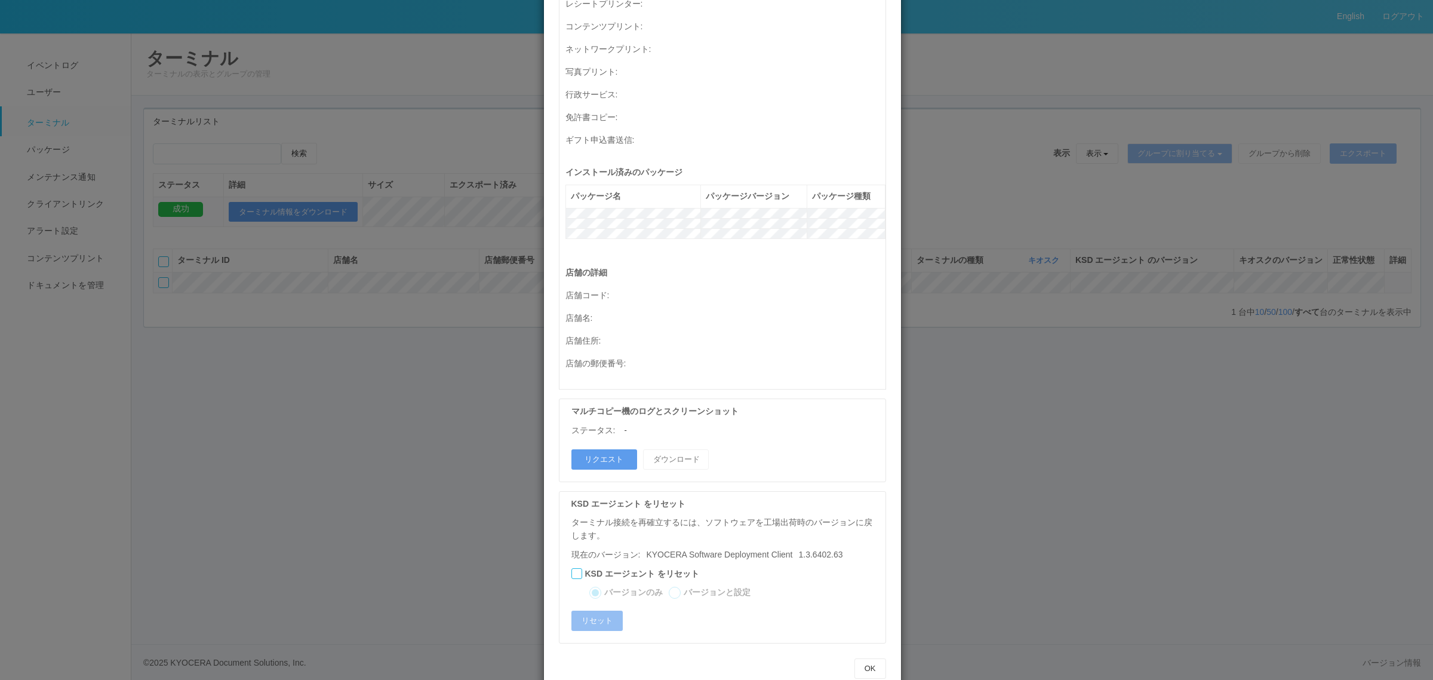
drag, startPoint x: 1036, startPoint y: 379, endPoint x: 827, endPoint y: 327, distance: 215.6
click at [1034, 379] on div "ターミナルの詳細 詳細 S.M.A.R.T 接続ステータス 最終接続日時 : [DATE] 04:03:55 AM マルチコピー機の詳細 モデル : シリアル…" at bounding box center [716, 340] width 1433 height 680
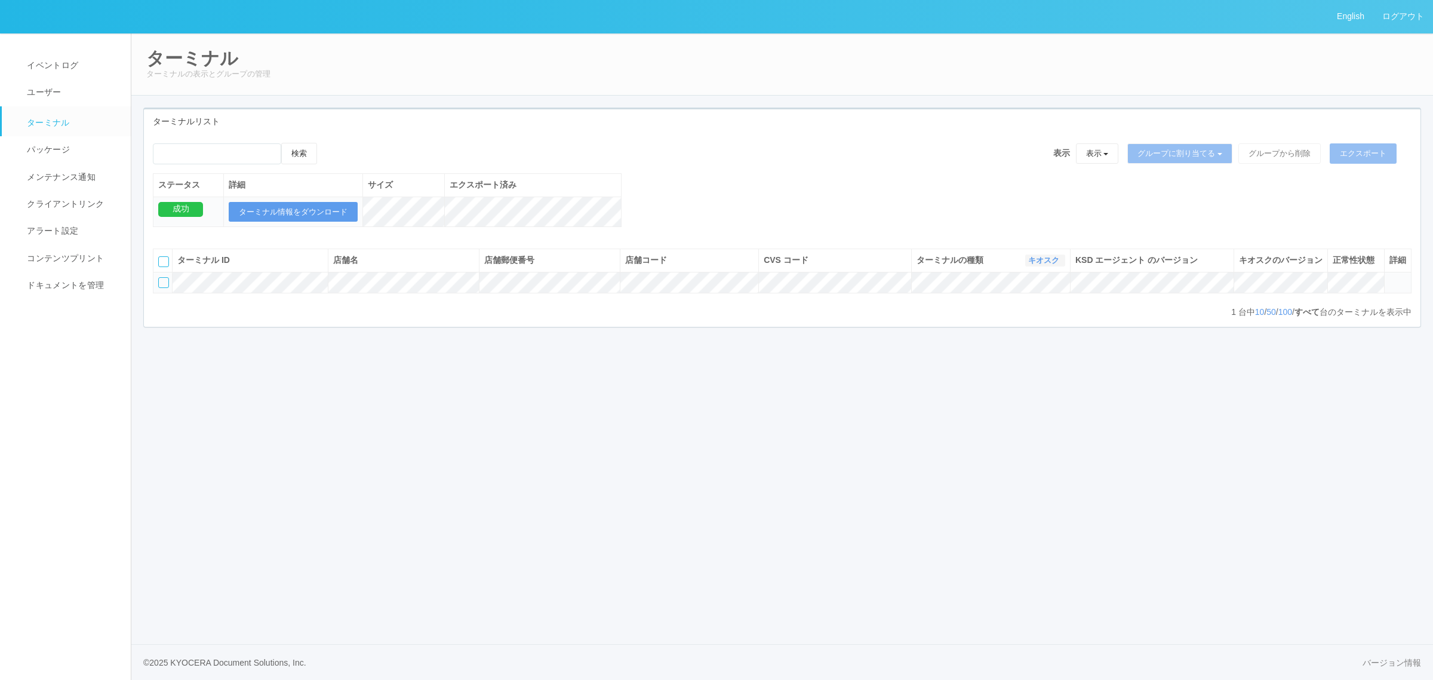
click at [1029, 265] on link "キオスク" at bounding box center [1046, 260] width 34 height 9
click at [821, 266] on div "CVS コード 表示 すべて 115110 300000 300001 300002 300003 300004 300005 300006 300008 3…" at bounding box center [836, 260] width 143 height 13
click at [854, 266] on div "CVS コード 表示 すべて 115110 300000 300001 300002 300003 300004 300005 300006 300008 3…" at bounding box center [835, 260] width 143 height 13
click at [879, 266] on div "CVS コード 表示 すべて 115110 300000 300001 300002 300003 300004 300005 300006 300008 3…" at bounding box center [835, 260] width 143 height 13
click at [902, 265] on icon "button" at bounding box center [902, 260] width 3 height 9
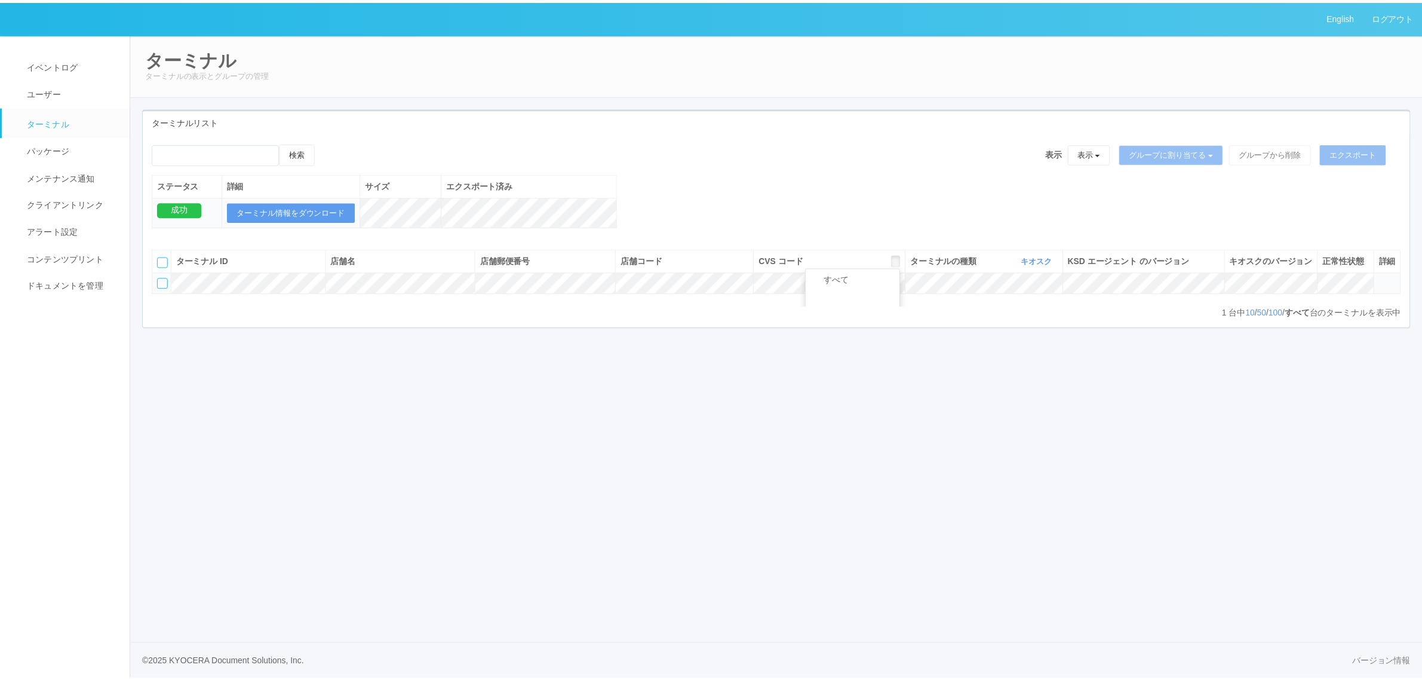
scroll to position [29, 0]
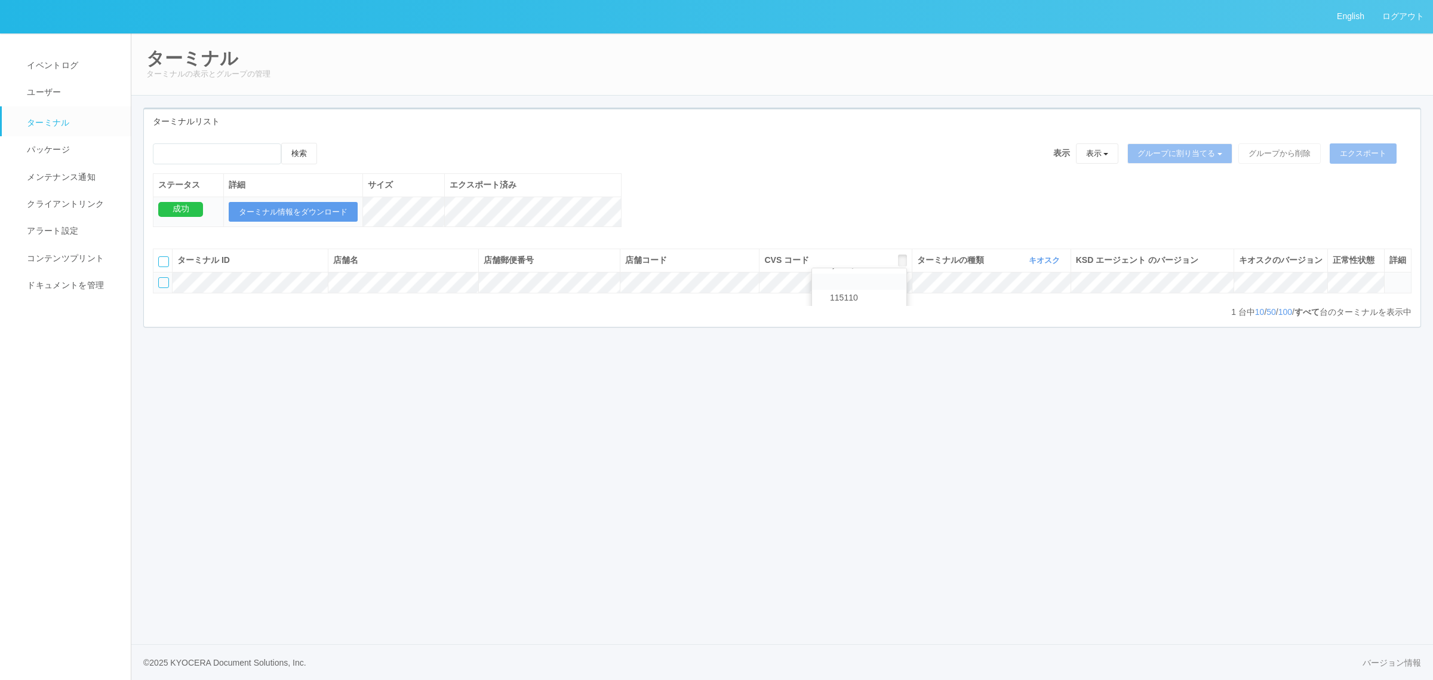
click at [853, 290] on link at bounding box center [859, 282] width 94 height 16
click at [901, 265] on icon "button" at bounding box center [902, 260] width 3 height 9
click at [833, 302] on span "115110" at bounding box center [841, 298] width 34 height 10
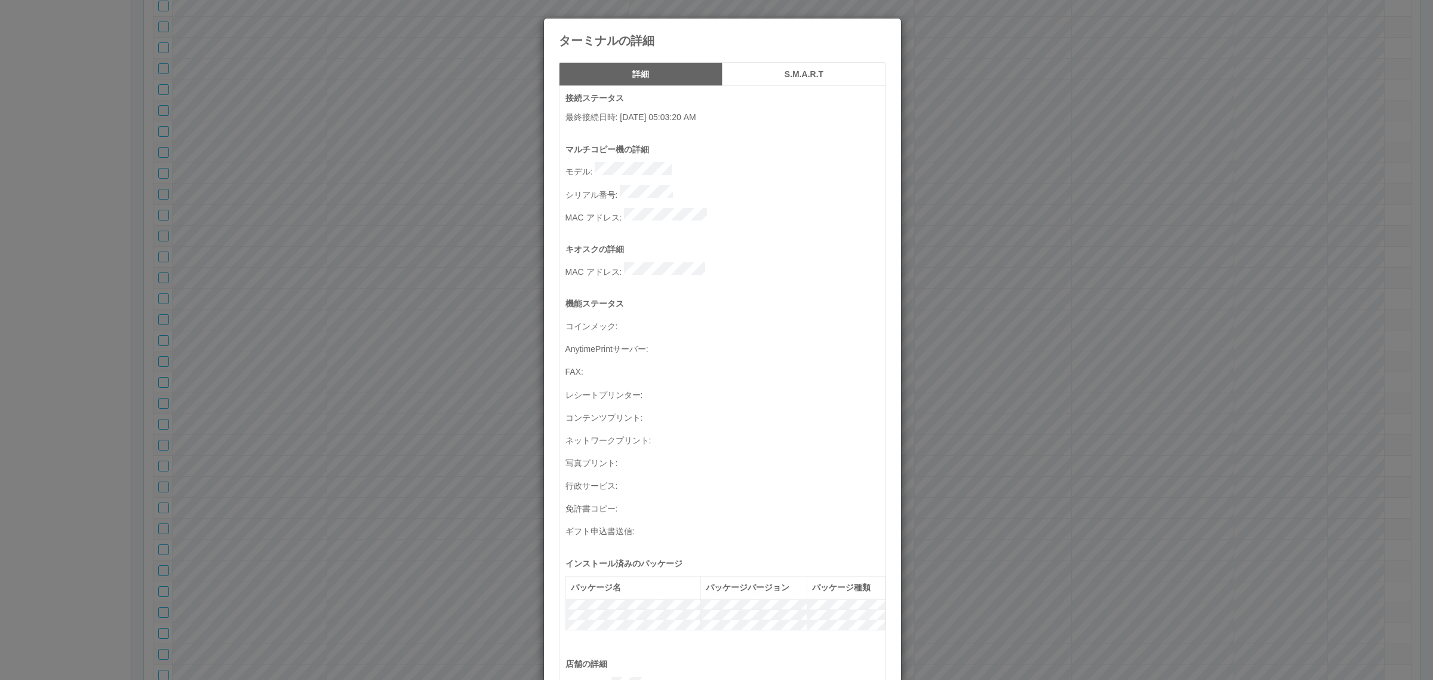
scroll to position [391, 0]
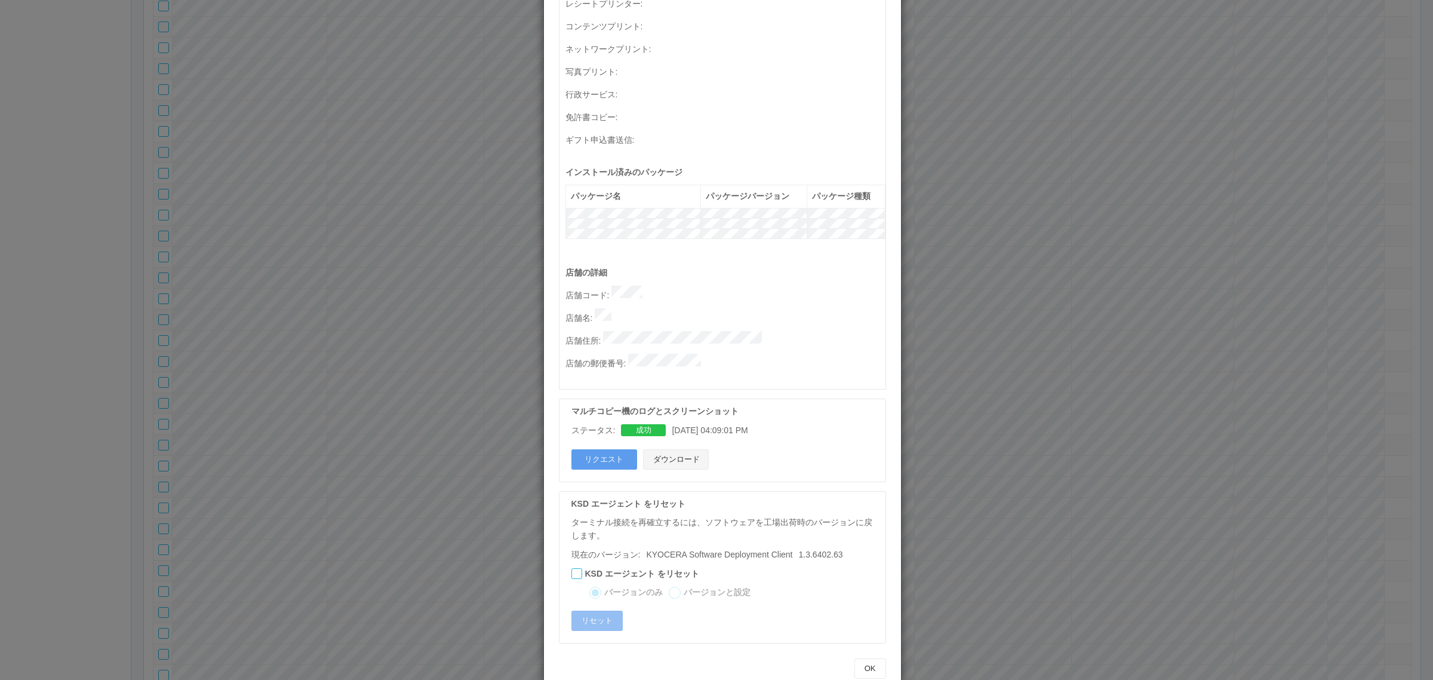
click at [686, 449] on button "ダウンロード" at bounding box center [676, 459] width 66 height 20
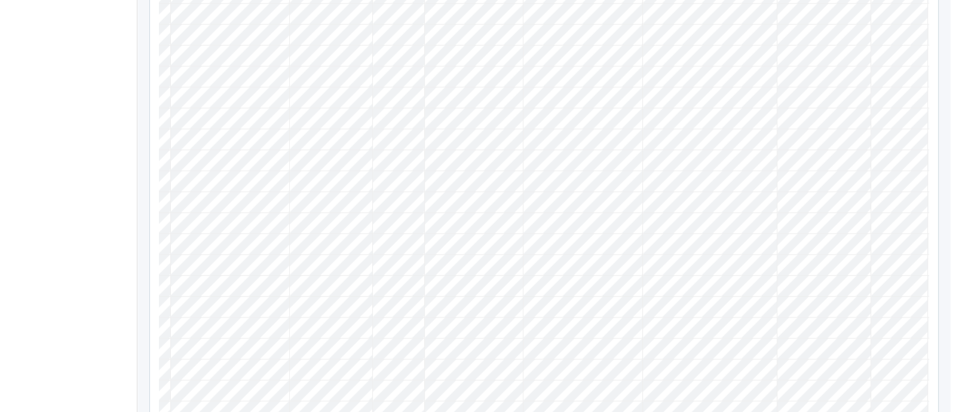
scroll to position [0, 144]
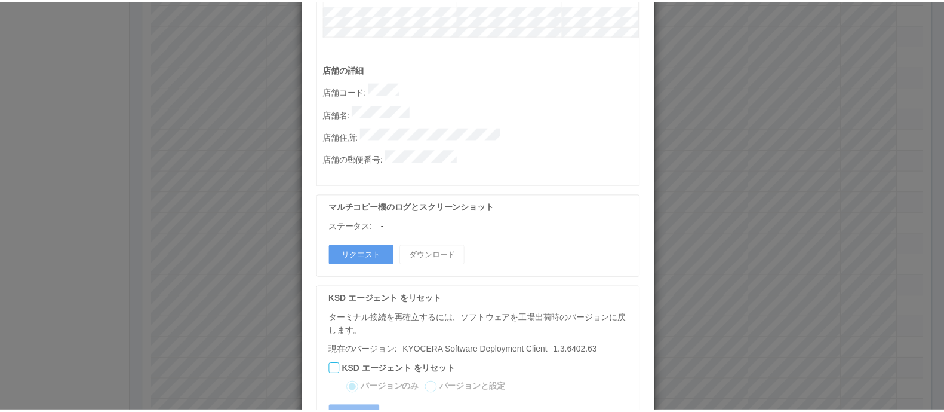
scroll to position [655, 0]
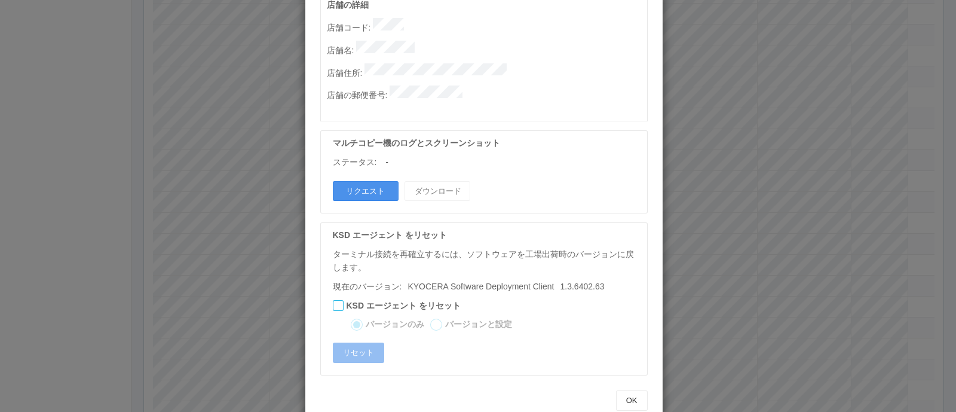
click at [361, 181] on button "リクエスト" at bounding box center [366, 191] width 66 height 20
click at [763, 201] on div "ターミナルの詳細 詳細 S.M.A.R.T 接続ステータス 最終接続日時 : 10/03/2025 09:25:32 AM マルチコピー機の詳細 モデル : …" at bounding box center [478, 206] width 956 height 412
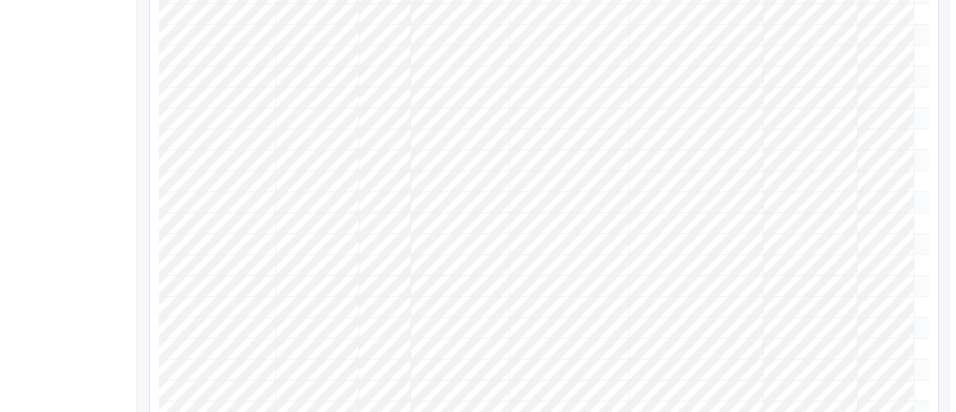
scroll to position [0, 139]
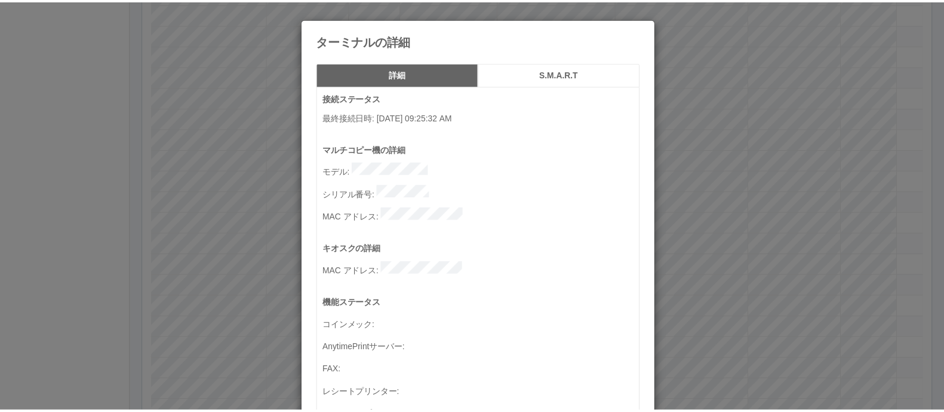
scroll to position [655, 0]
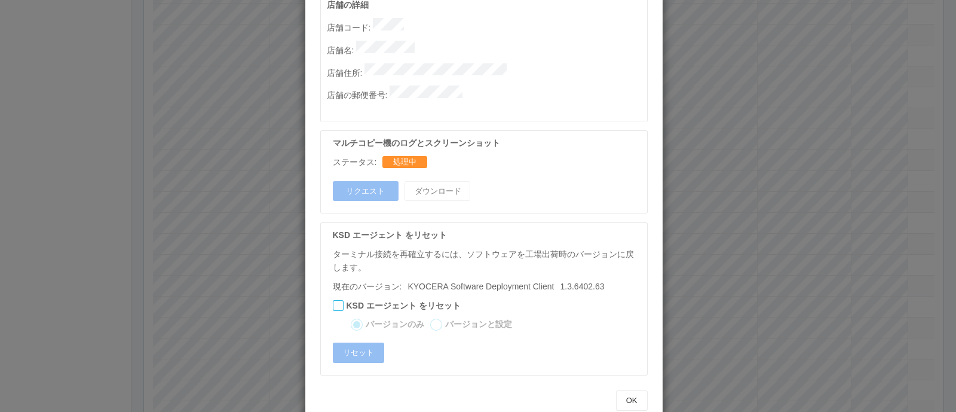
drag, startPoint x: 763, startPoint y: 197, endPoint x: 439, endPoint y: 4, distance: 377.2
click at [760, 197] on div "ターミナルの詳細 詳細 S.M.A.R.T 接続ステータス 最終接続日時 : 10/03/2025 09:25:32 AM マルチコピー機の詳細 モデル : …" at bounding box center [478, 206] width 956 height 412
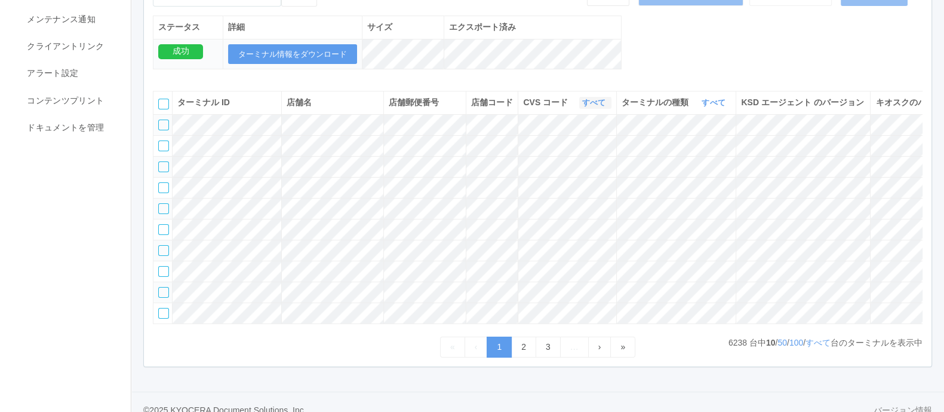
scroll to position [158, 0]
click at [594, 106] on link "すべて" at bounding box center [595, 101] width 26 height 9
click at [581, 174] on link "115110" at bounding box center [564, 168] width 94 height 16
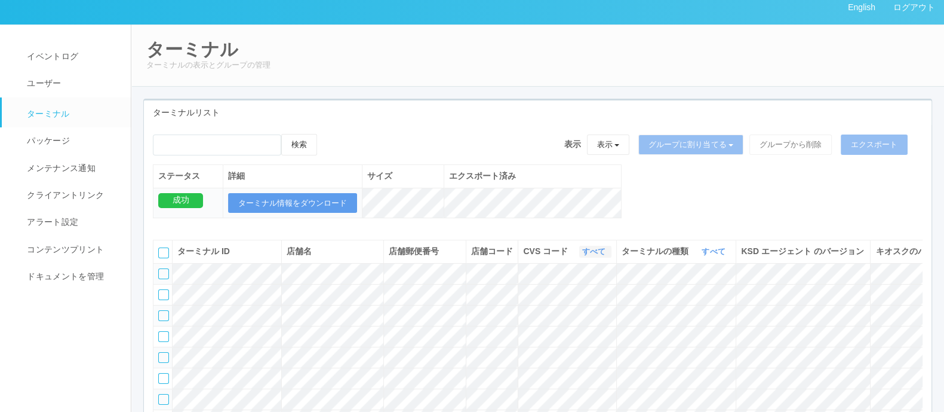
scroll to position [0, 0]
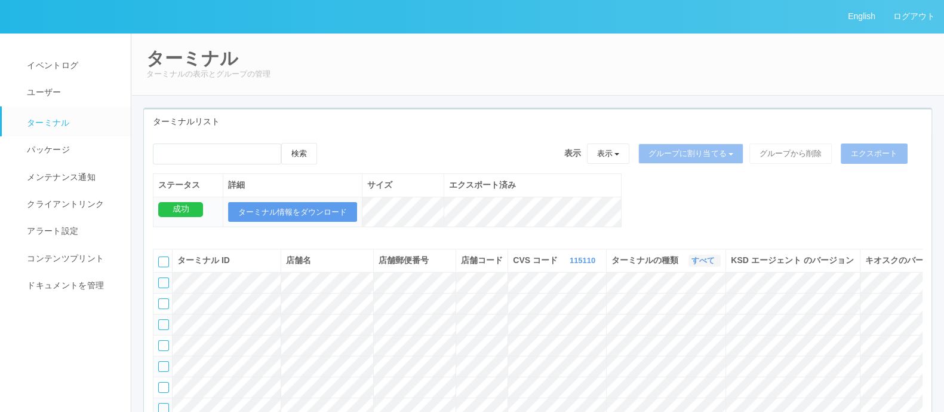
click at [692, 265] on link "すべて" at bounding box center [705, 260] width 26 height 9
click at [684, 318] on link "キオスク" at bounding box center [673, 310] width 94 height 16
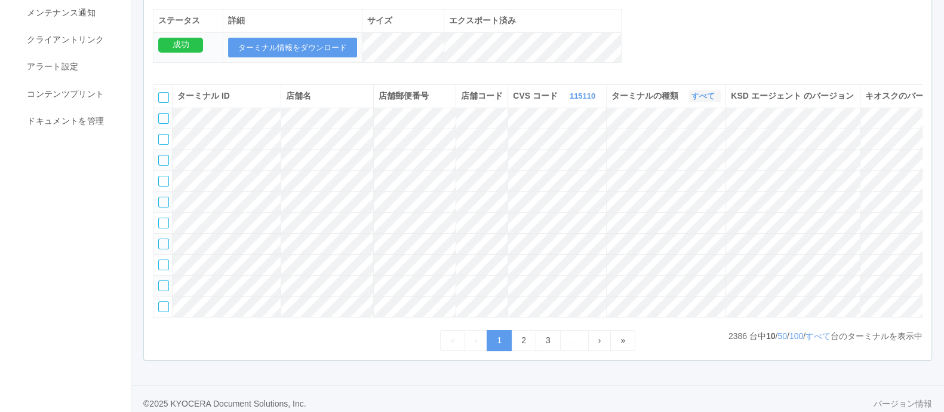
scroll to position [251, 0]
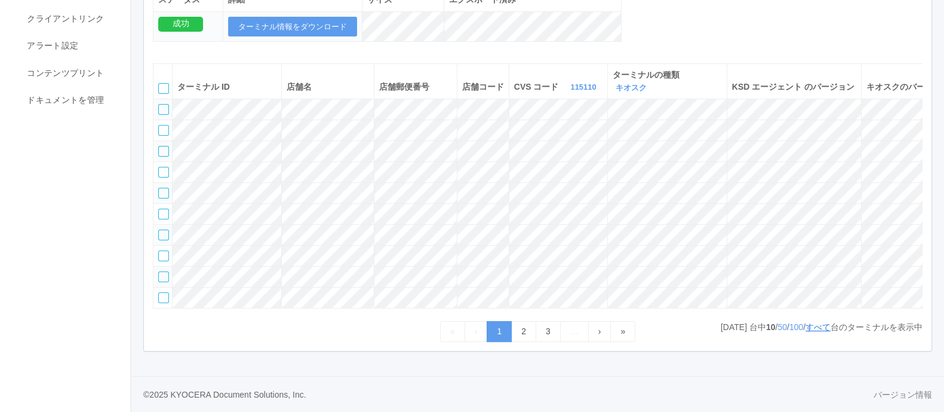
click at [816, 330] on link "すべて" at bounding box center [818, 327] width 25 height 10
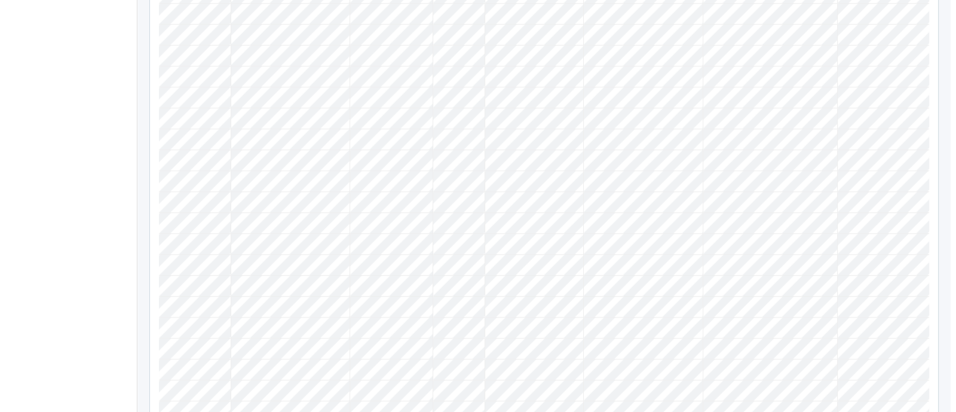
scroll to position [0, 144]
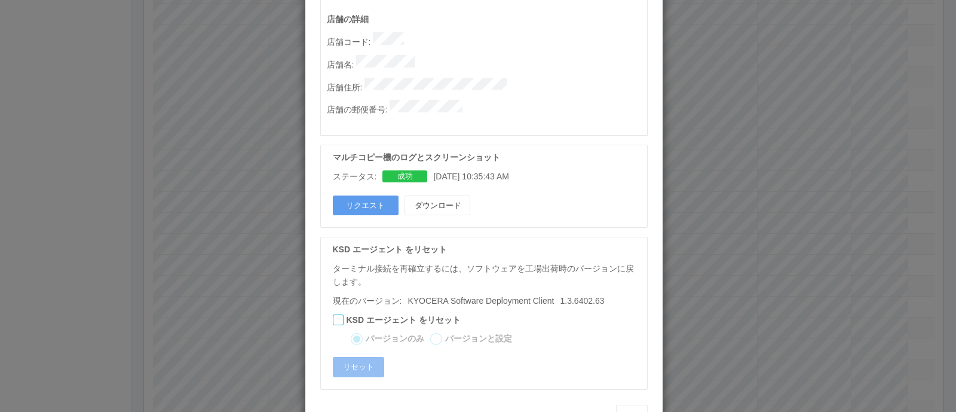
scroll to position [655, 0]
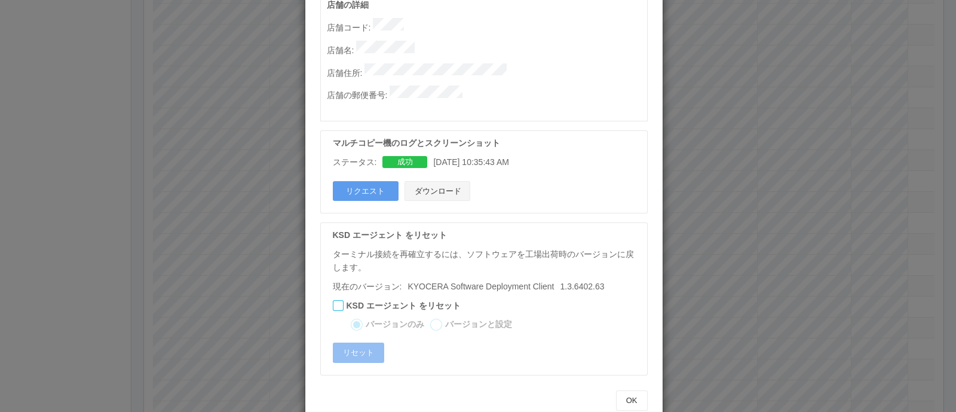
click at [451, 181] on button "ダウンロード" at bounding box center [437, 191] width 66 height 20
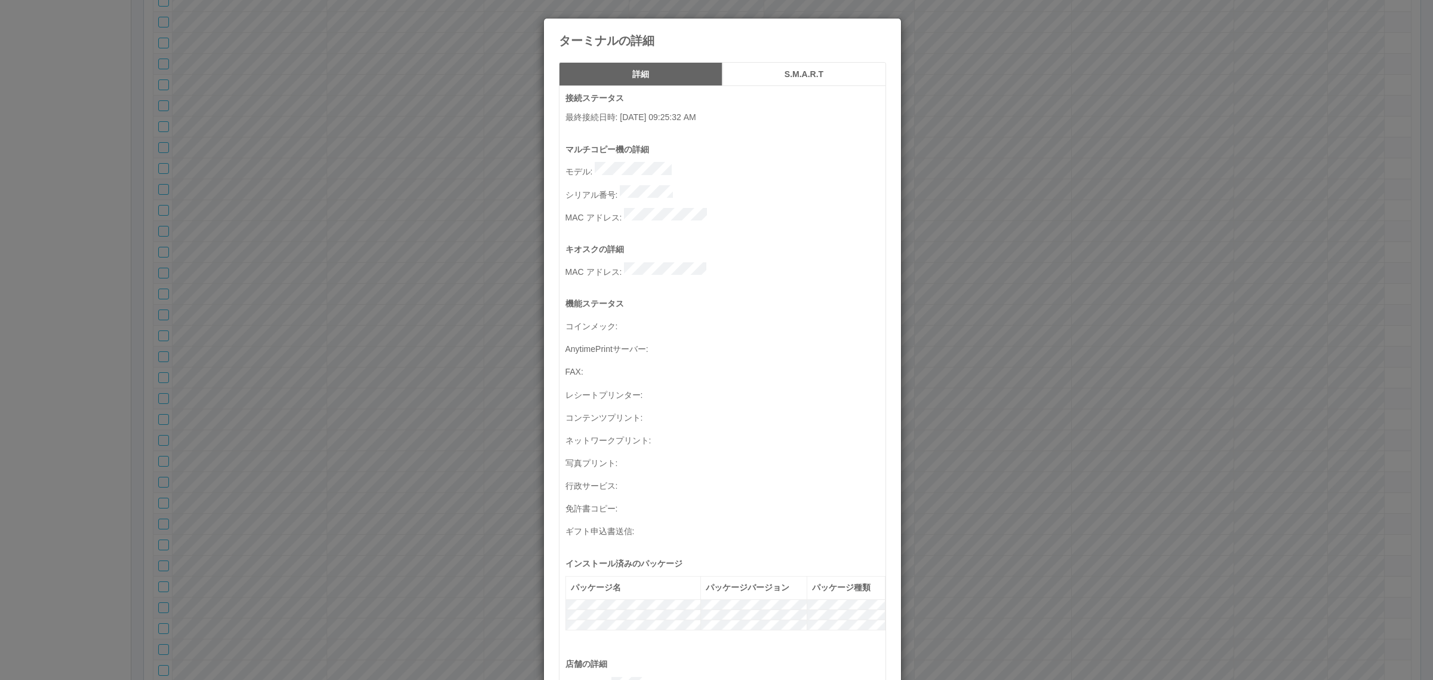
scroll to position [391, 0]
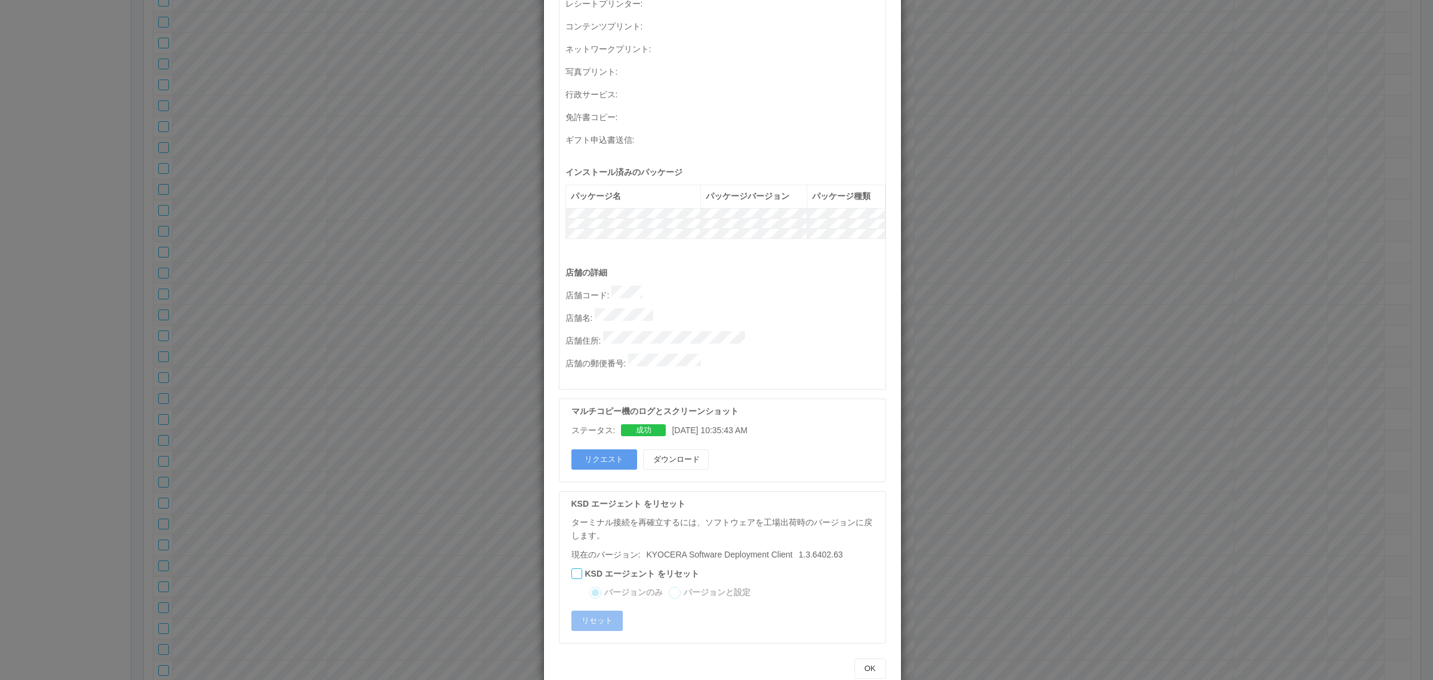
click at [693, 308] on p "店舗名 :" at bounding box center [726, 316] width 320 height 17
